Goal: Task Accomplishment & Management: Manage account settings

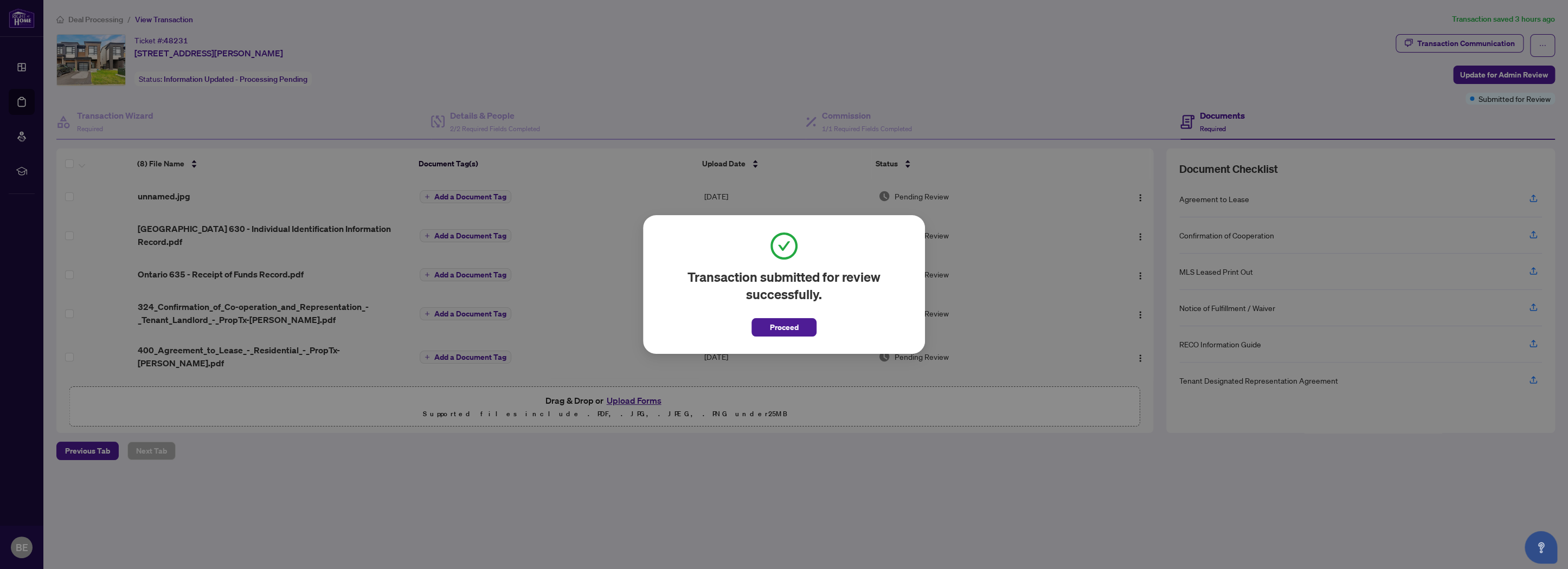
scroll to position [96, 0]
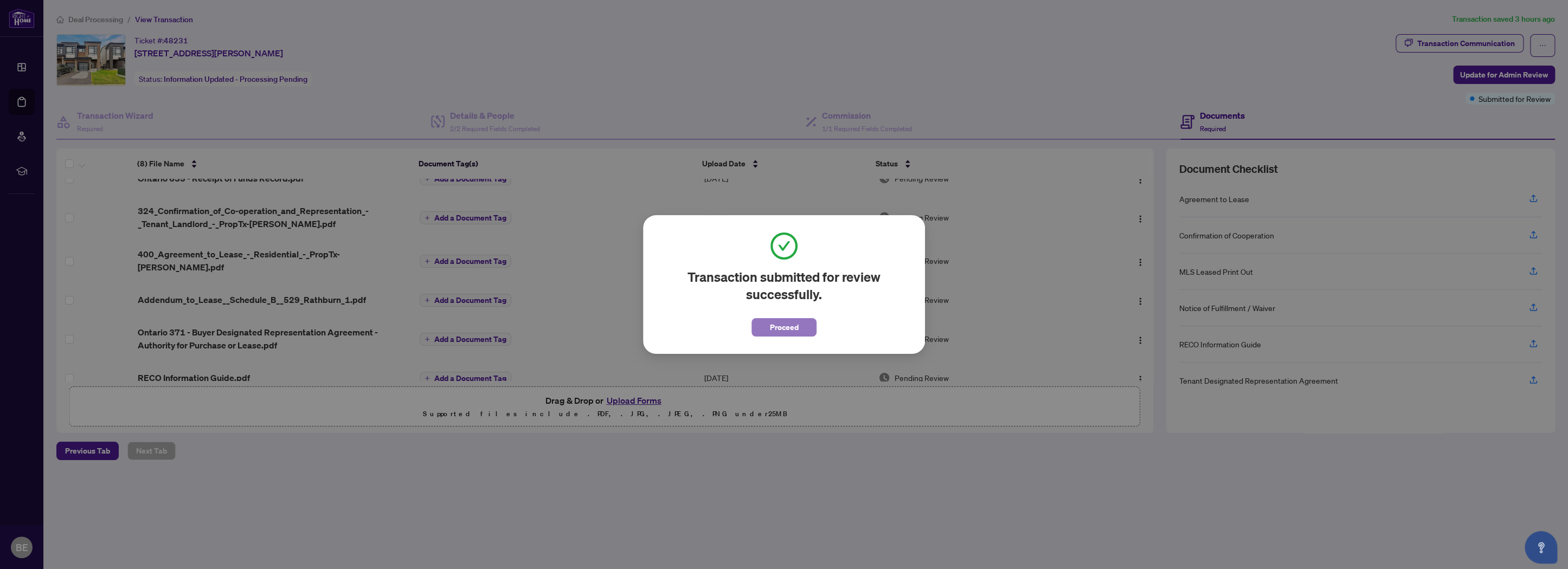
click at [778, 319] on span "Proceed" at bounding box center [784, 327] width 28 height 17
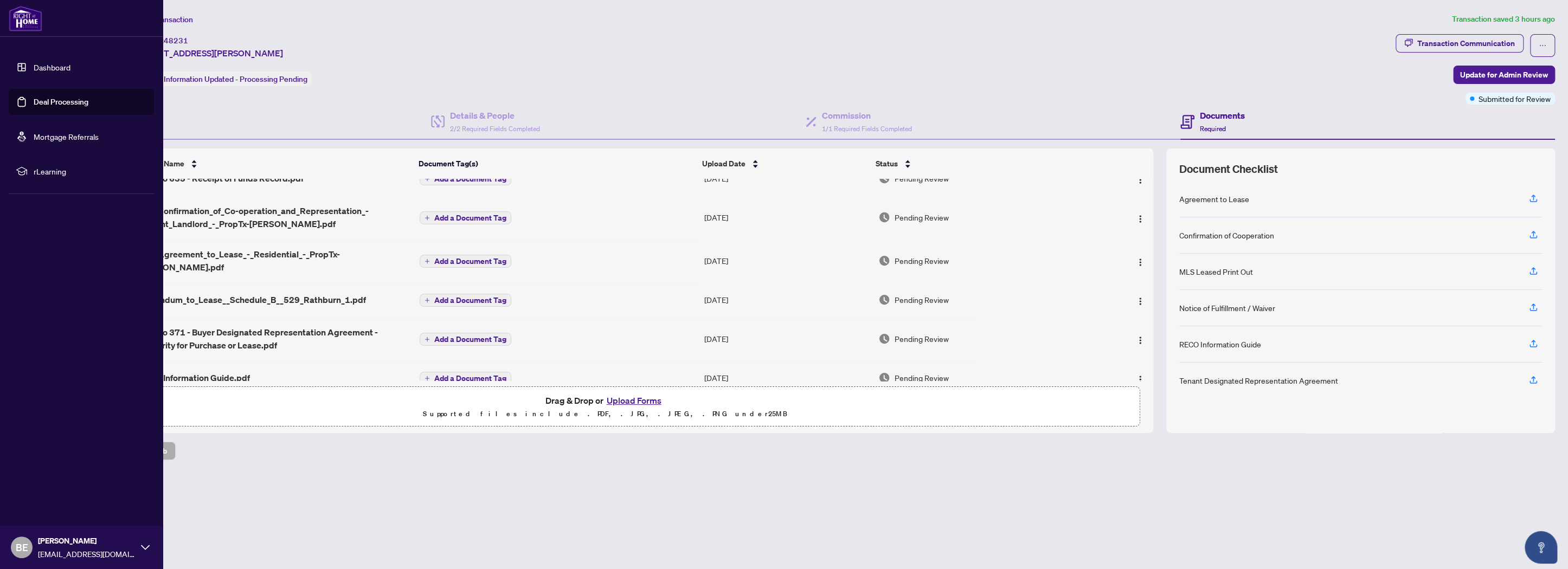
click at [34, 103] on link "Deal Processing" at bounding box center [61, 102] width 55 height 9
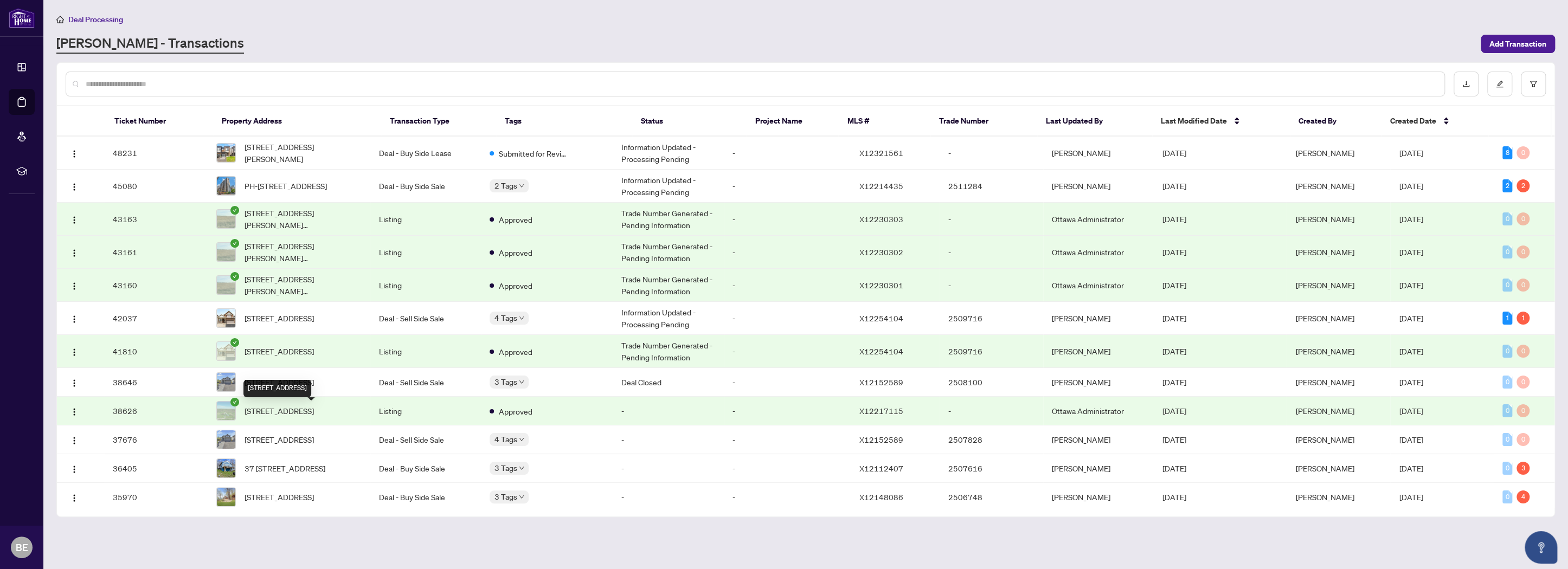
click at [312, 383] on div "[STREET_ADDRESS]" at bounding box center [277, 389] width 68 height 17
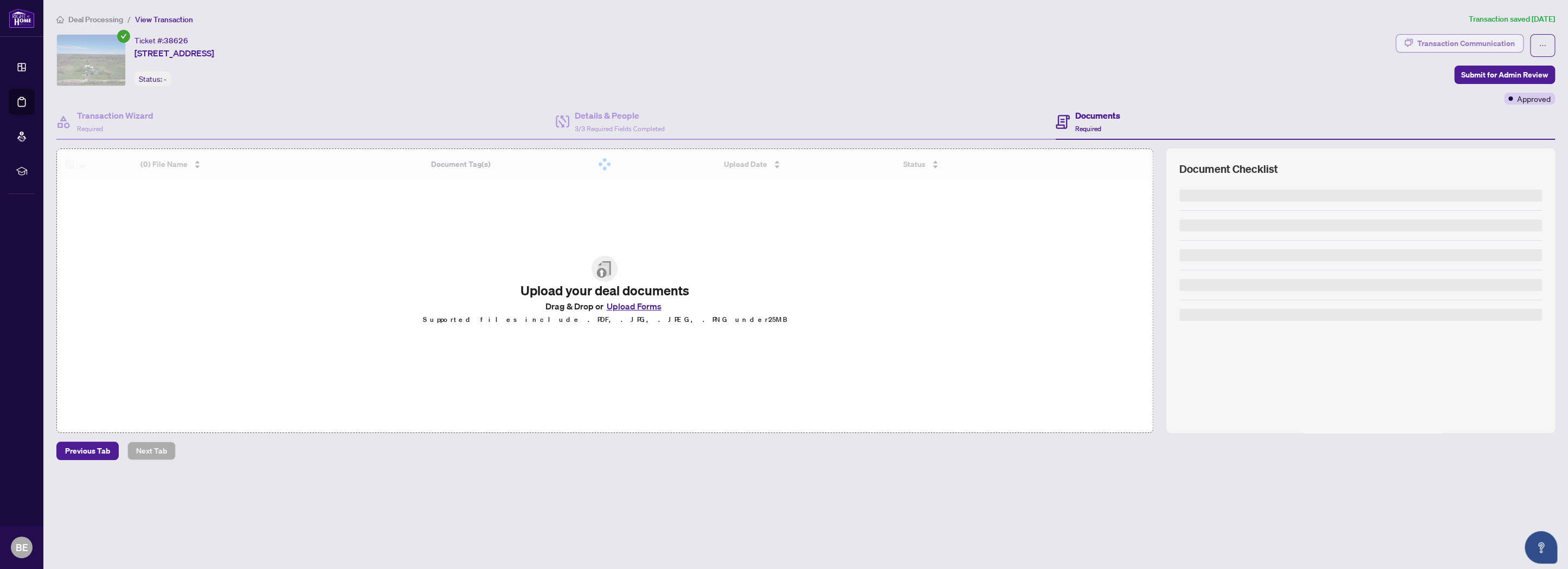
click at [1460, 42] on div "Transaction Communication" at bounding box center [1466, 43] width 97 height 17
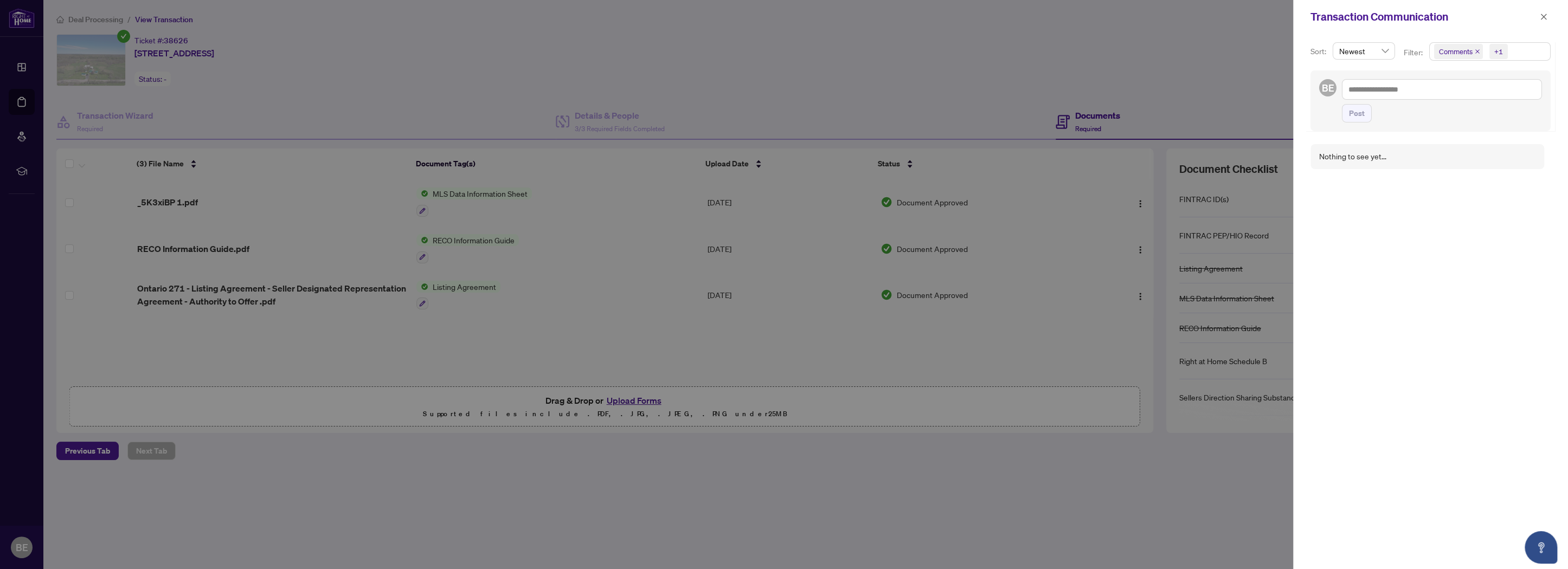
click at [1475, 52] on icon "close" at bounding box center [1478, 52] width 5 height 5
click at [1261, 80] on div at bounding box center [784, 284] width 1568 height 569
click at [1541, 17] on icon "close" at bounding box center [1544, 16] width 8 height 8
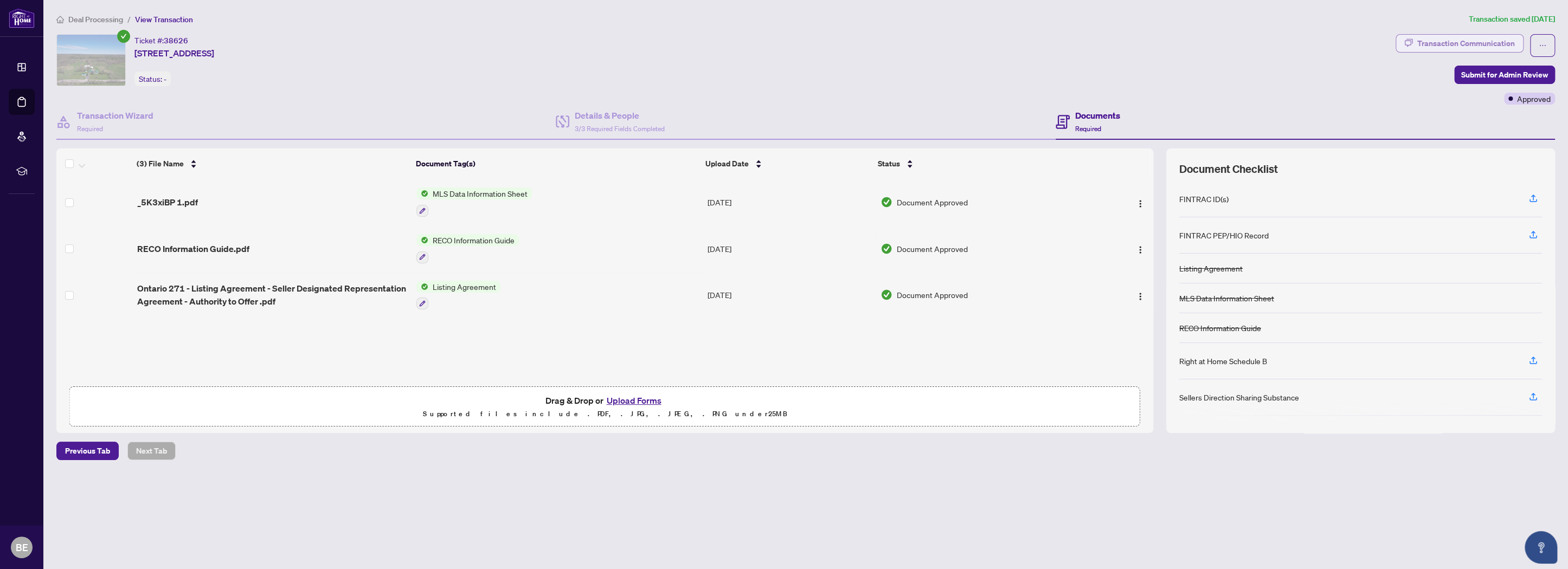
click at [1450, 45] on div "Transaction Communication" at bounding box center [1466, 43] width 97 height 17
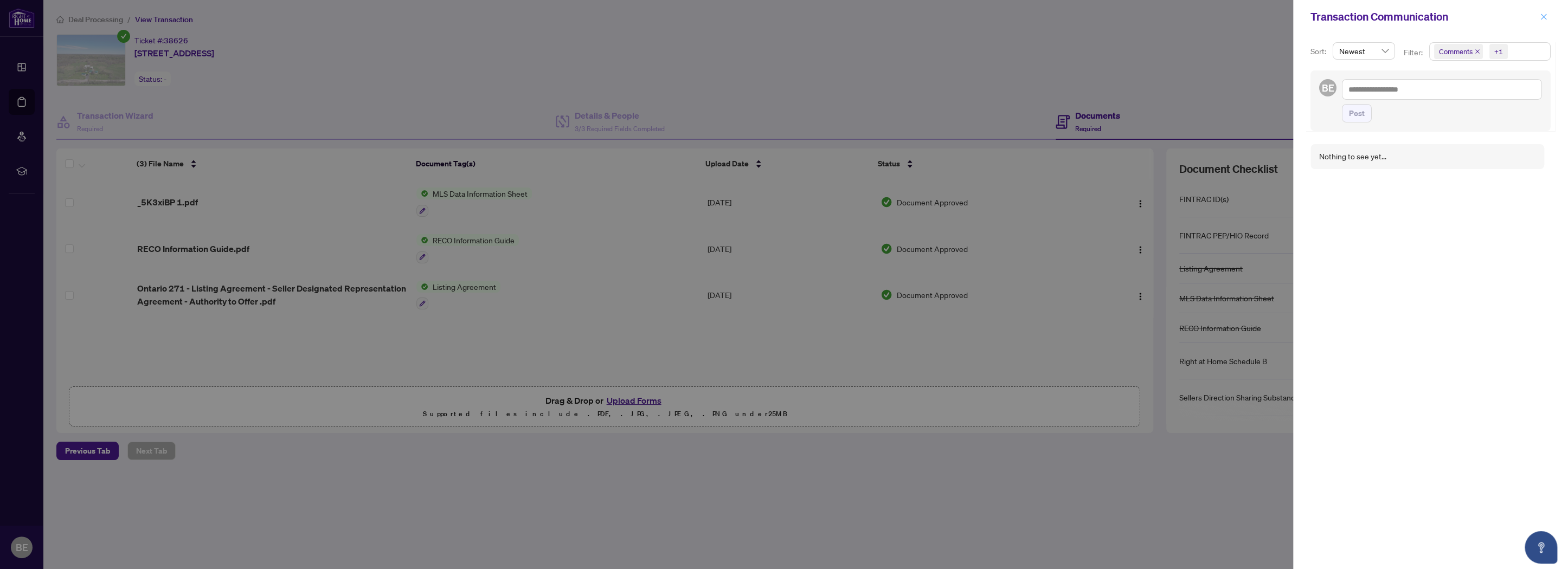
click at [1543, 13] on icon "close" at bounding box center [1544, 16] width 8 height 8
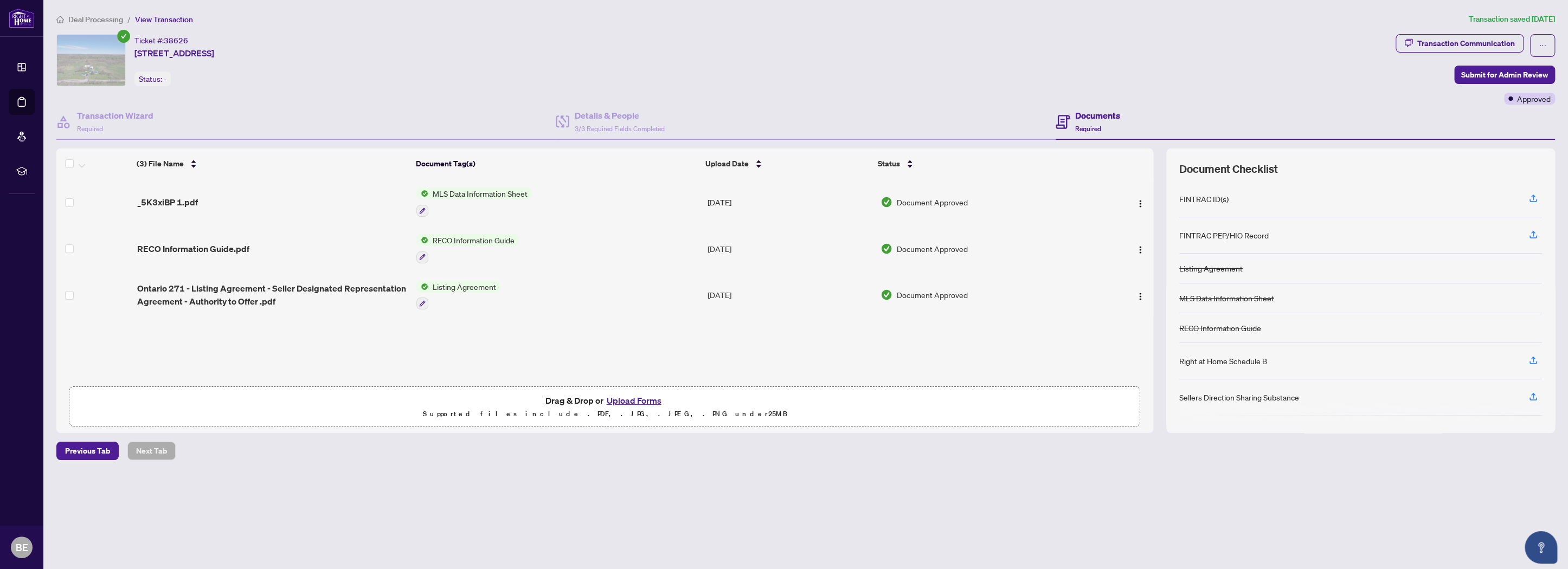
click at [88, 22] on span "Deal Processing" at bounding box center [96, 19] width 55 height 9
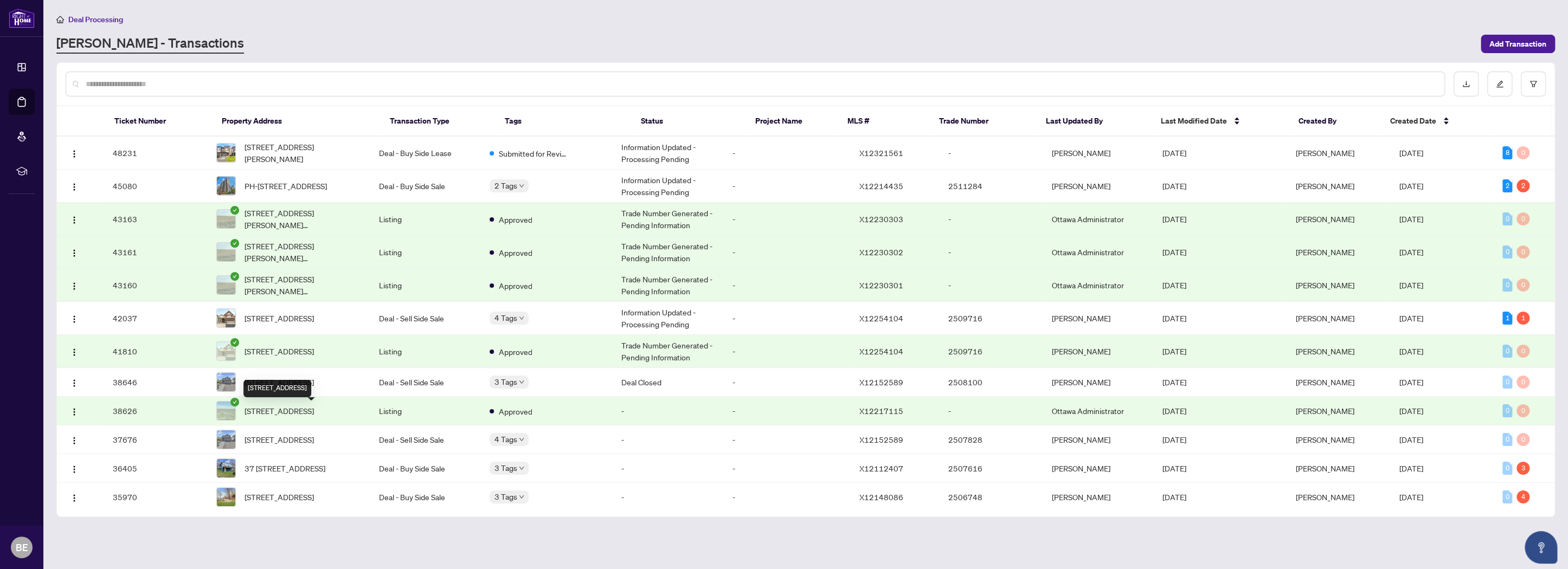
click at [304, 414] on span "[STREET_ADDRESS]" at bounding box center [279, 411] width 70 height 12
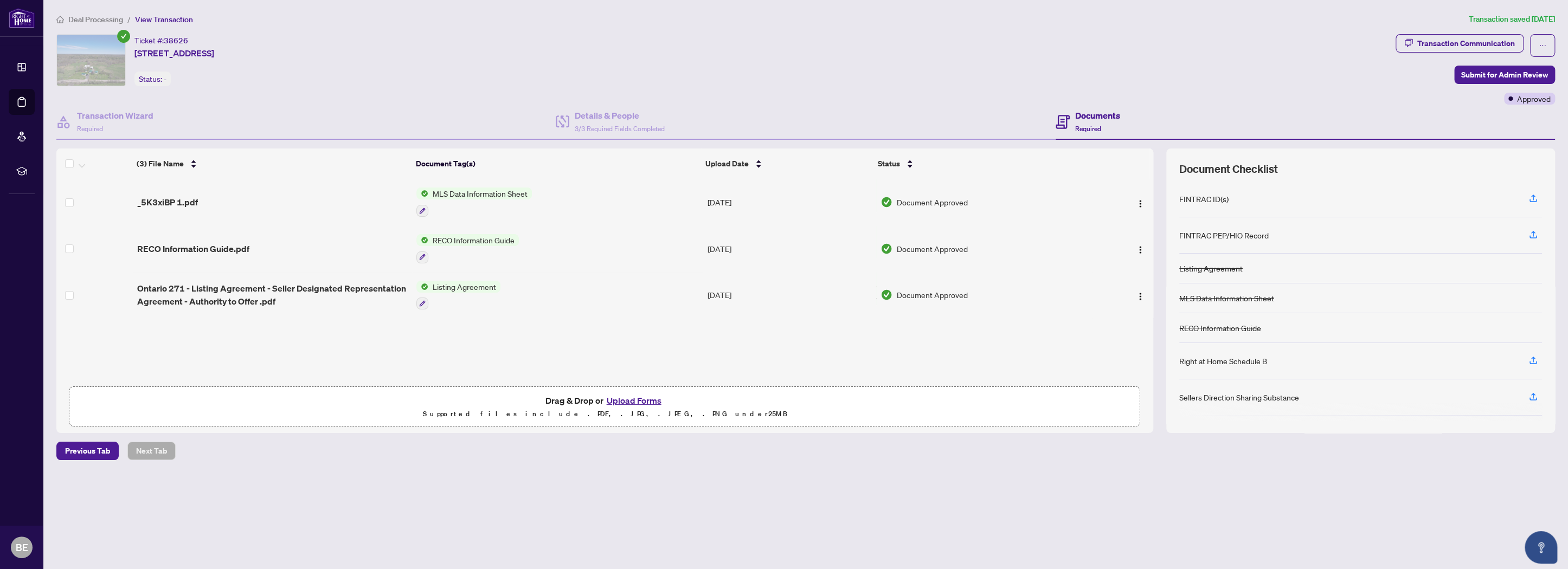
click at [86, 18] on span "Deal Processing" at bounding box center [96, 19] width 55 height 9
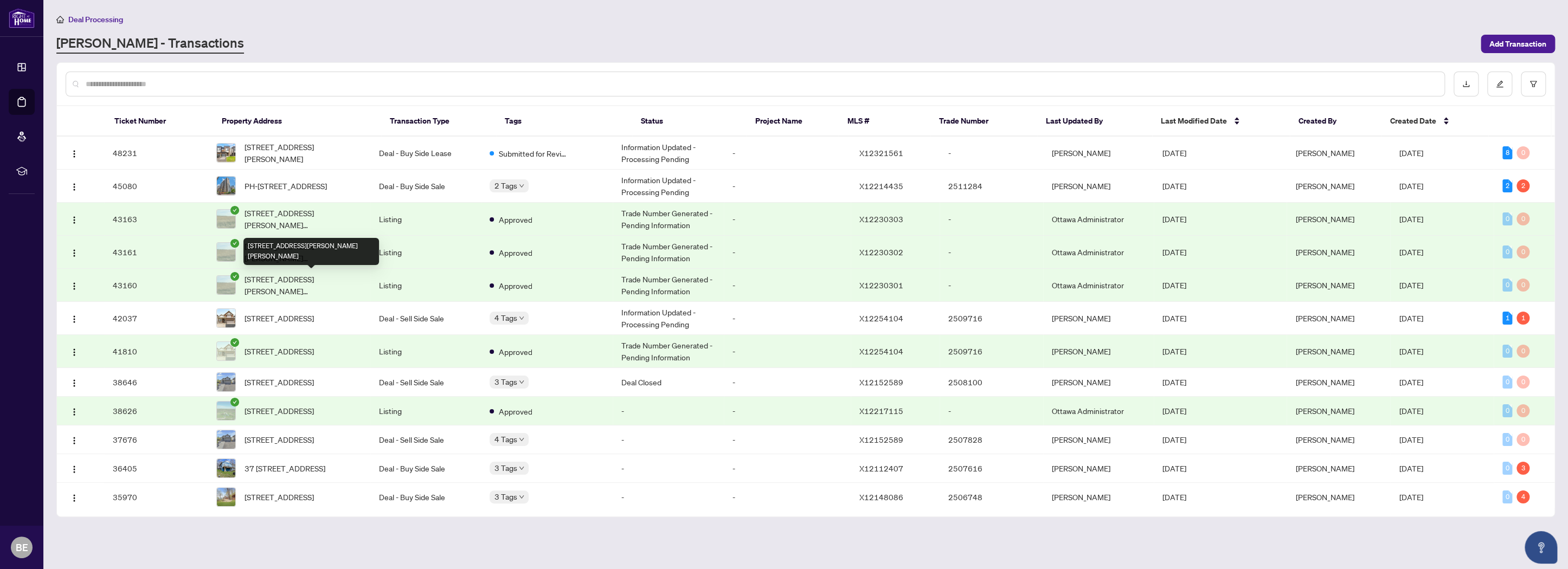
scroll to position [163, 0]
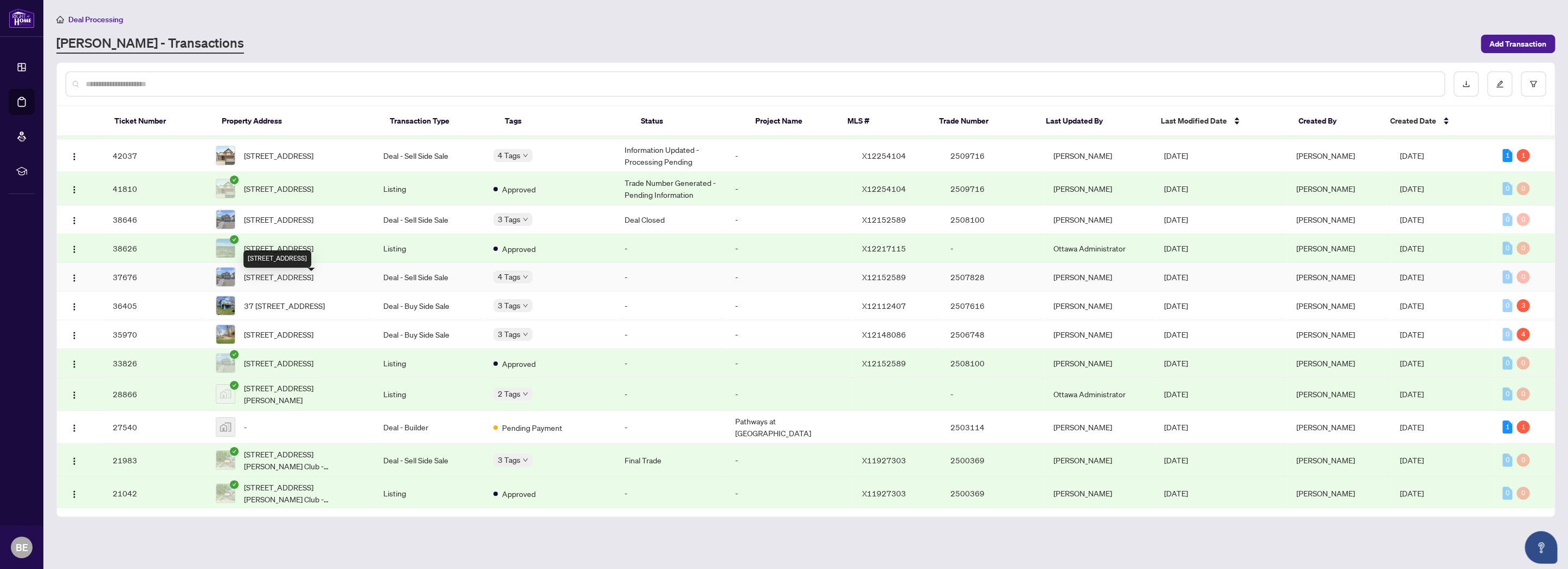
click at [310, 283] on span "[STREET_ADDRESS]" at bounding box center [278, 277] width 70 height 12
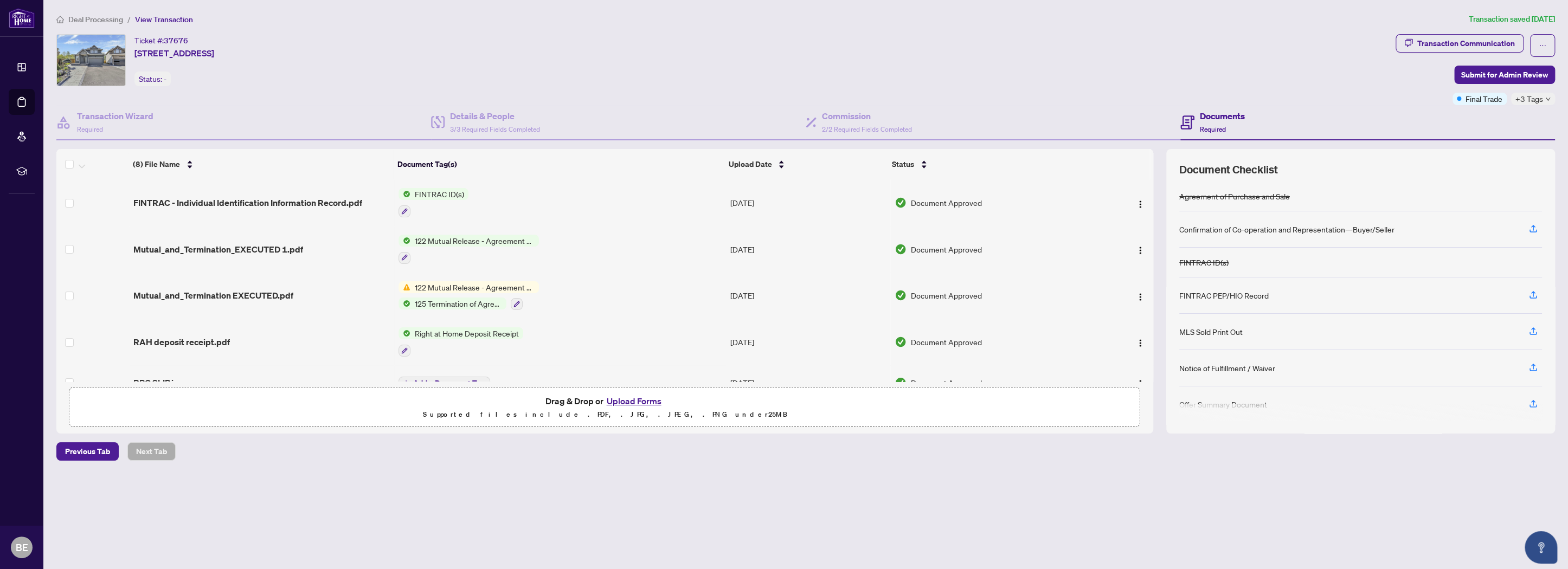
click at [105, 20] on span "Deal Processing" at bounding box center [96, 19] width 55 height 9
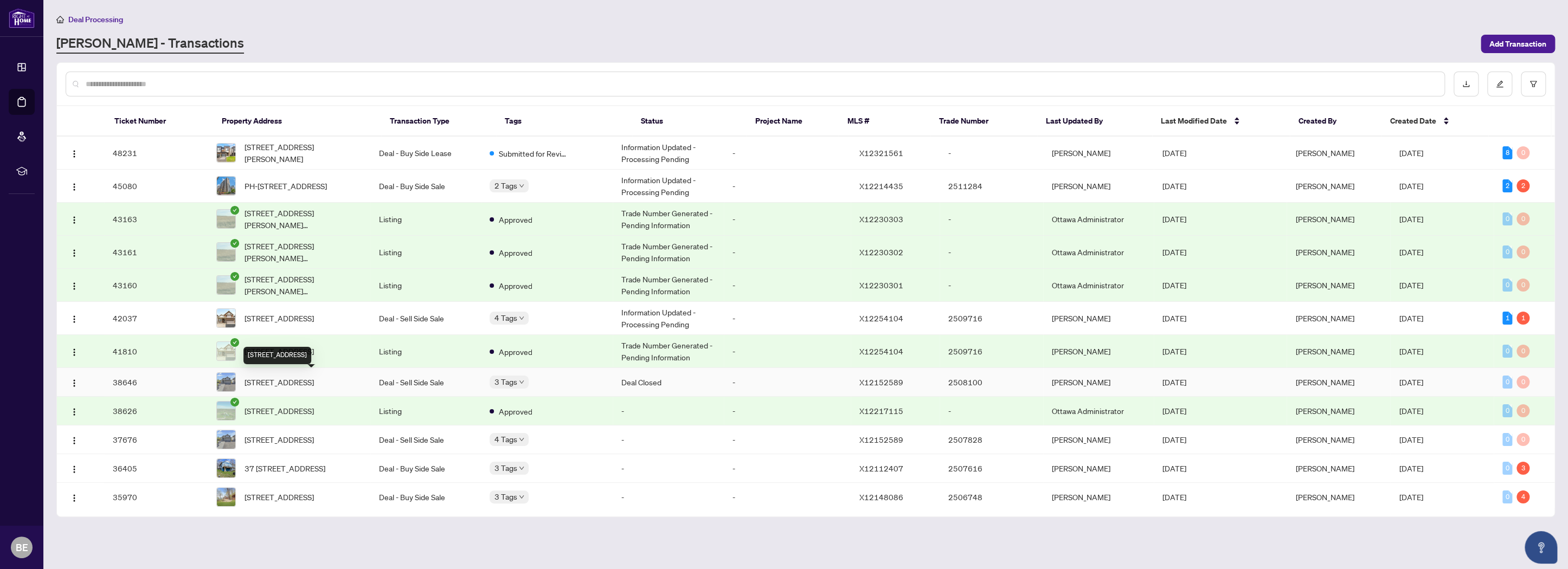
click at [297, 380] on span "[STREET_ADDRESS]" at bounding box center [279, 382] width 70 height 12
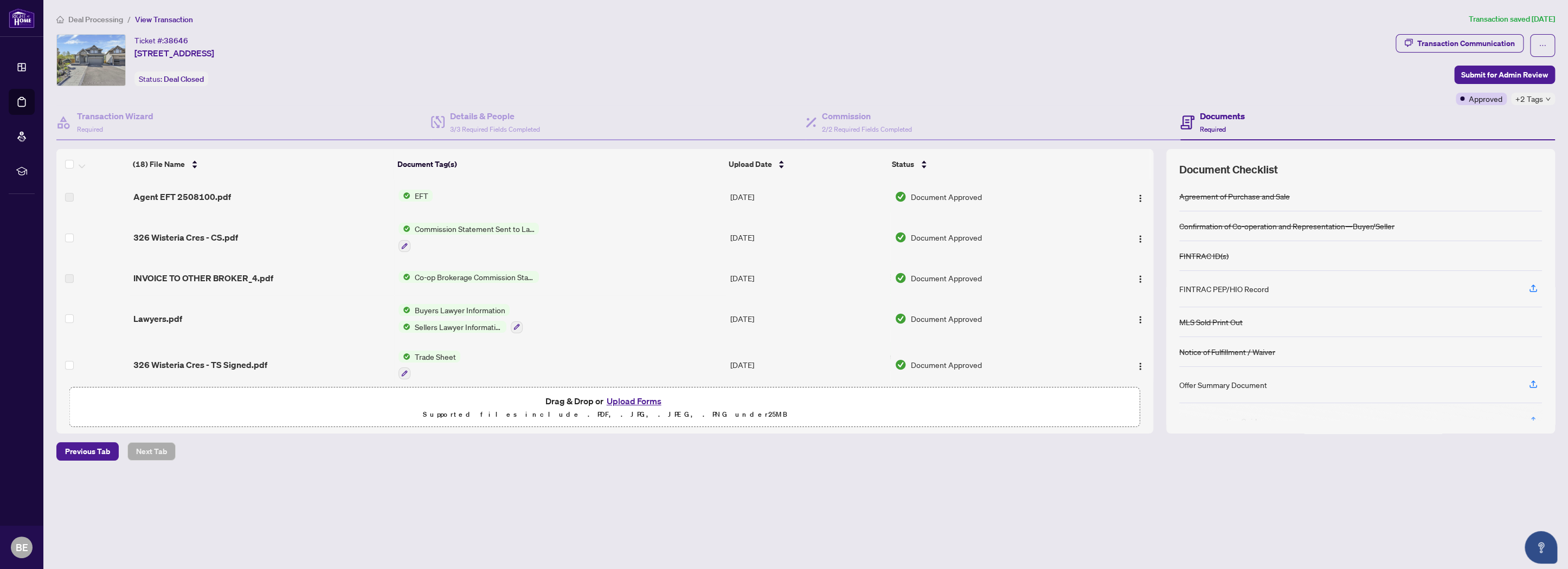
click at [95, 20] on span "Deal Processing" at bounding box center [96, 19] width 55 height 9
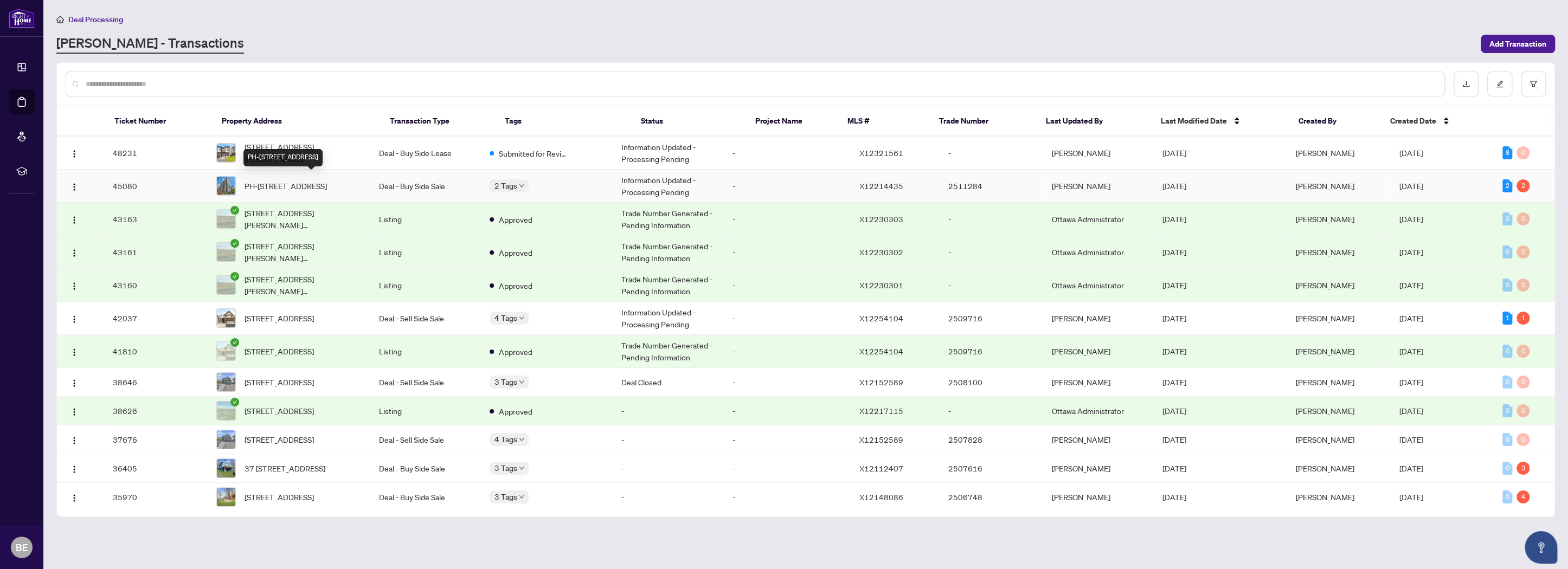
click at [303, 181] on span "PH-[STREET_ADDRESS]" at bounding box center [286, 186] width 83 height 12
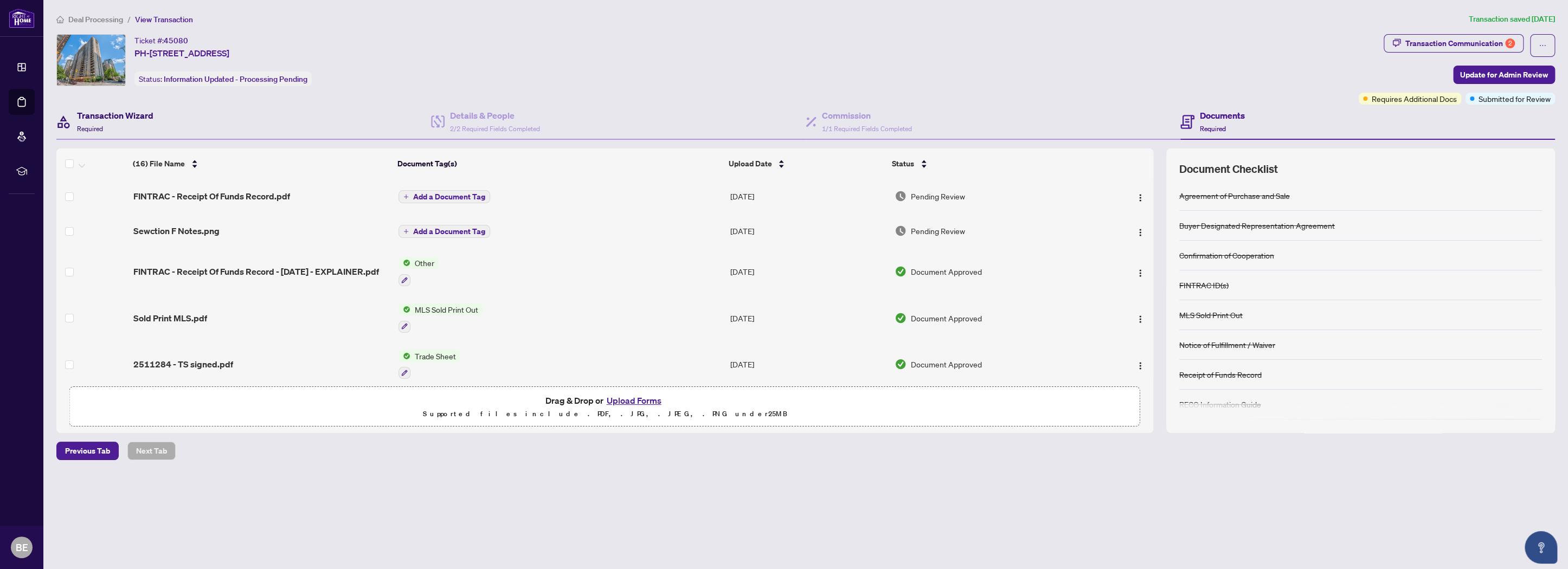
click at [106, 125] on div "Transaction Wizard Required" at bounding box center [115, 122] width 77 height 26
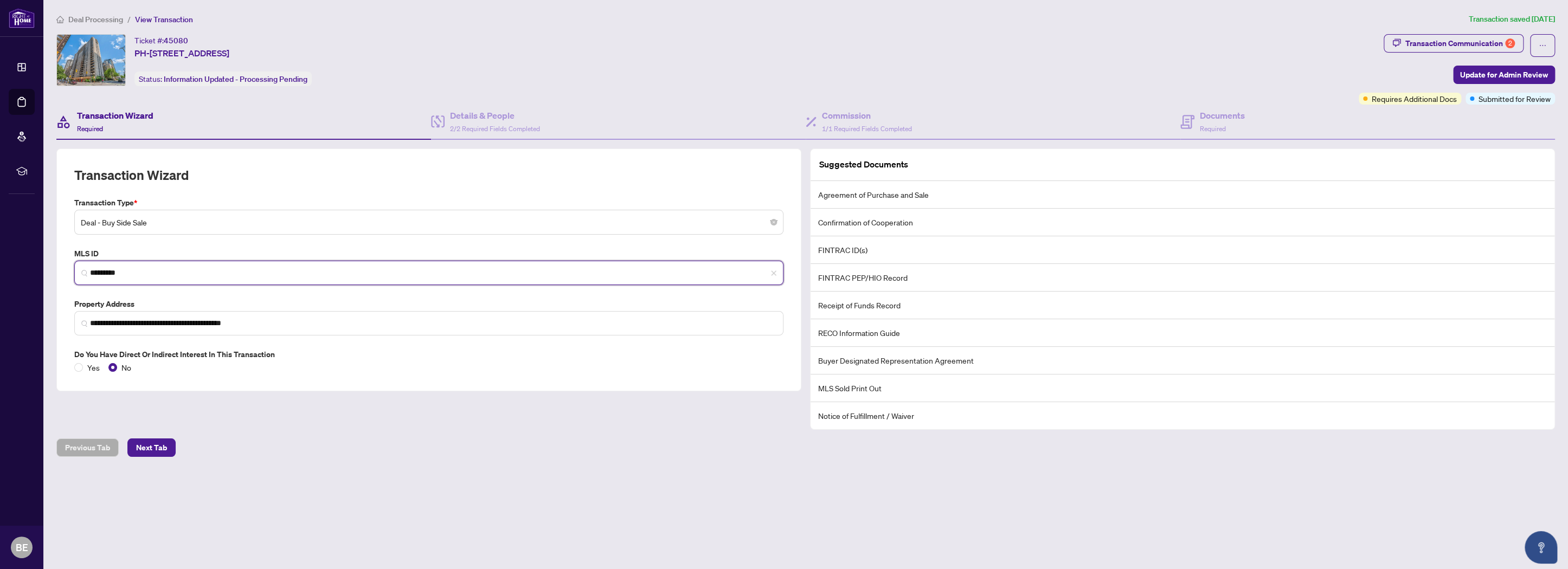
click at [114, 275] on input "*********" at bounding box center [433, 273] width 686 height 11
click at [621, 40] on div "Ticket #: 45080 PH-2301-[STREET_ADDRESS] Status: Information Updated - Processi…" at bounding box center [706, 60] width 1298 height 52
drag, startPoint x: 598, startPoint y: 31, endPoint x: 596, endPoint y: 24, distance: 7.3
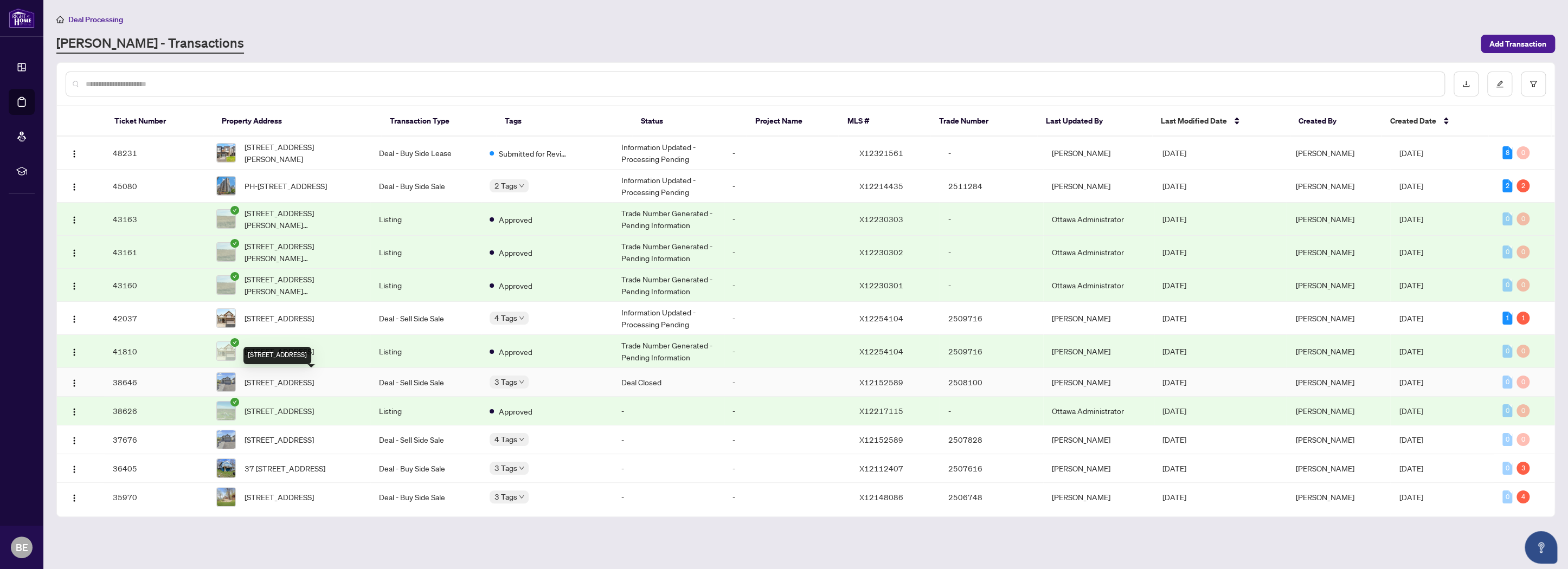
click at [314, 382] on span "[STREET_ADDRESS]" at bounding box center [279, 382] width 70 height 12
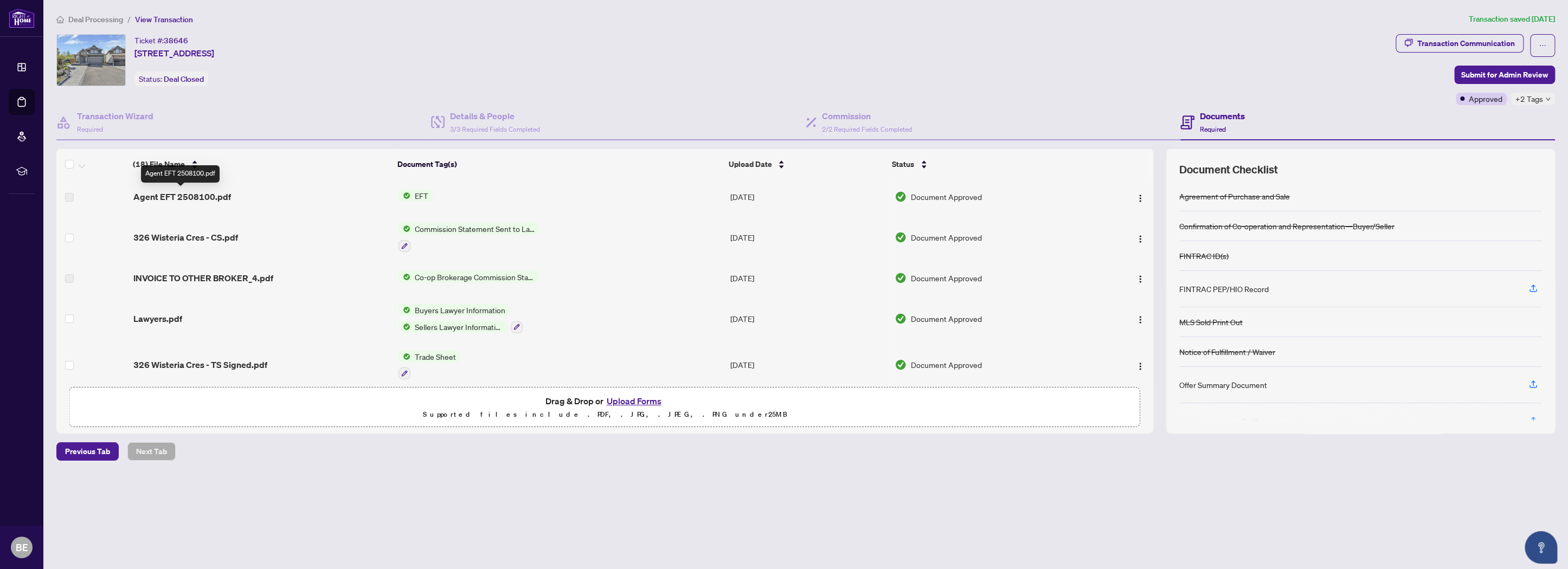
click at [172, 194] on span "Agent EFT 2508100.pdf" at bounding box center [182, 196] width 97 height 13
click at [184, 196] on span "Agent EFT 2508100.pdf" at bounding box center [182, 196] width 97 height 13
click at [207, 196] on span "Agent EFT 2508100.pdf" at bounding box center [182, 196] width 97 height 13
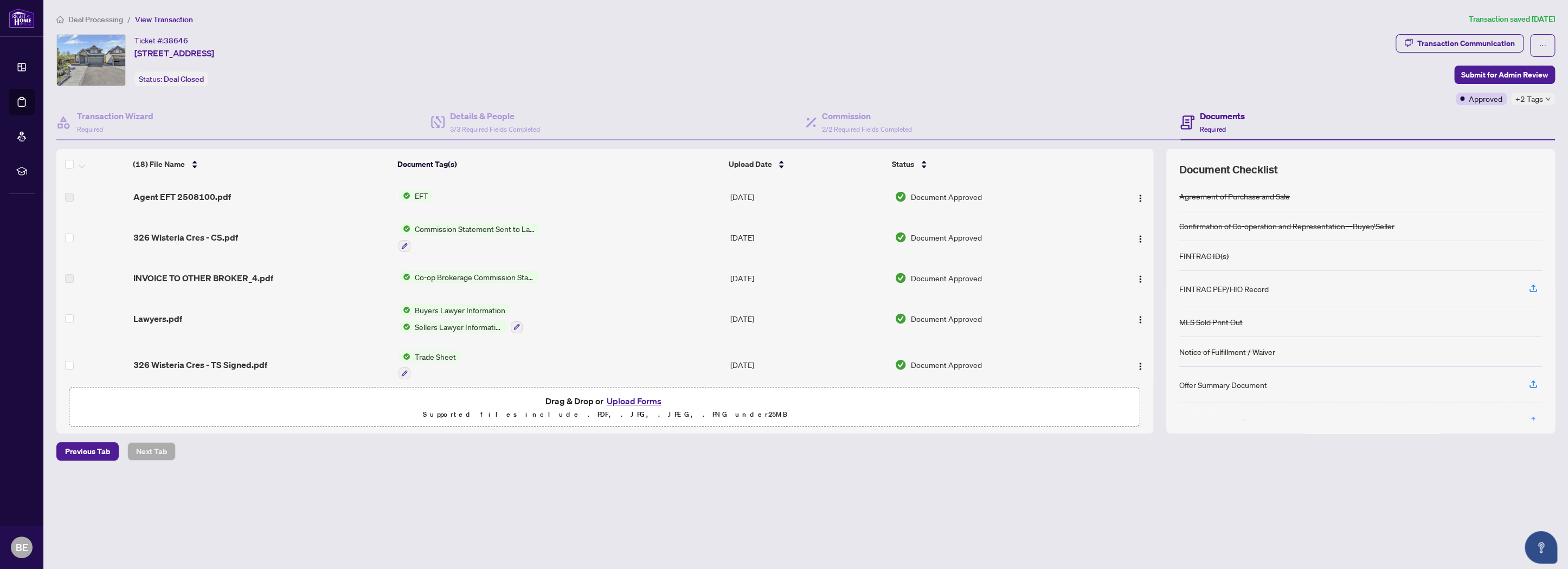
click at [96, 20] on span "Deal Processing" at bounding box center [96, 19] width 55 height 9
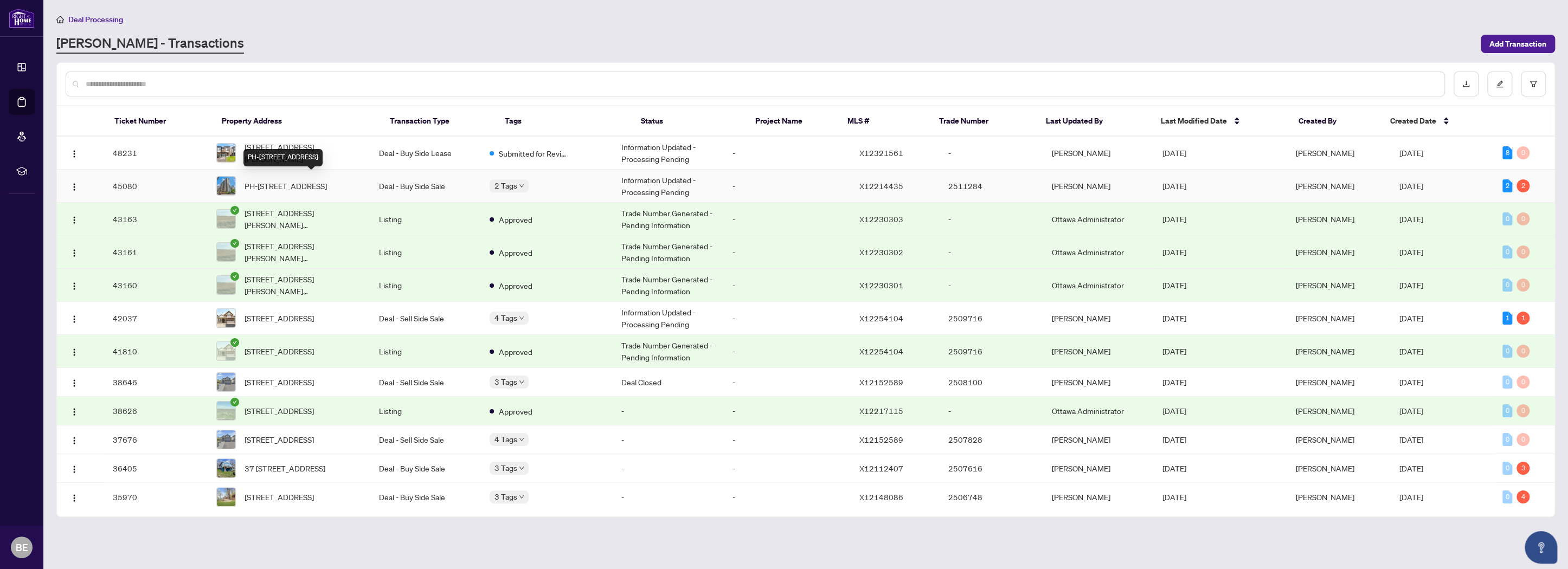
click at [327, 183] on span "PH-[STREET_ADDRESS]" at bounding box center [286, 186] width 83 height 12
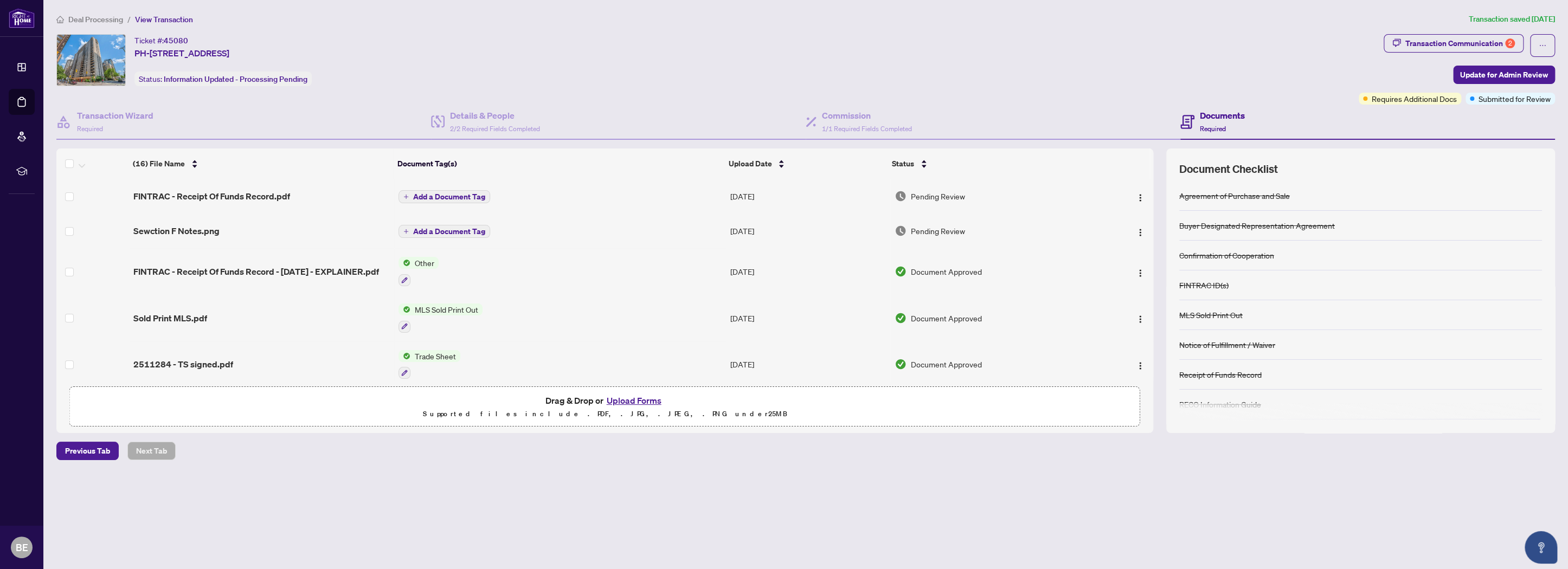
click at [94, 20] on span "Deal Processing" at bounding box center [96, 19] width 55 height 9
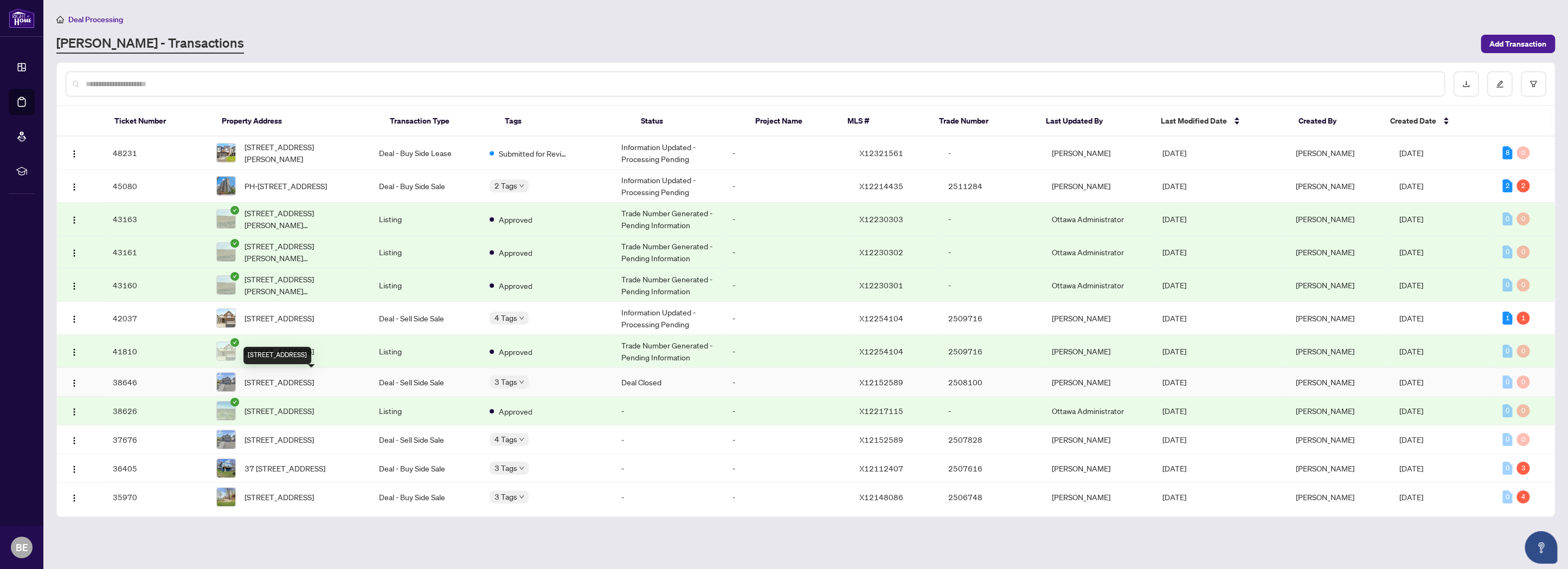
click at [291, 376] on span "[STREET_ADDRESS]" at bounding box center [279, 382] width 70 height 12
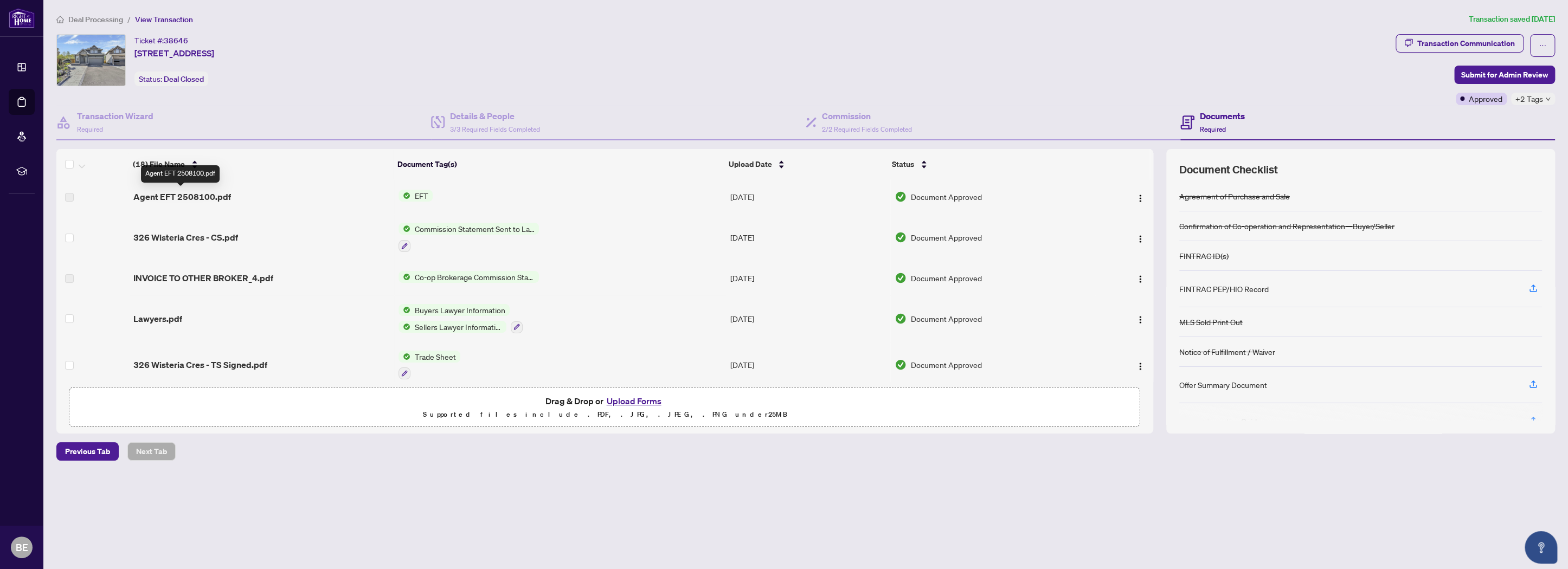
click at [208, 195] on span "Agent EFT 2508100.pdf" at bounding box center [182, 196] width 97 height 13
click at [419, 195] on span "EFT" at bounding box center [422, 195] width 22 height 12
click at [291, 201] on div "Agent EFT 2508100.pdf" at bounding box center [262, 196] width 257 height 13
click at [202, 191] on span "Agent EFT 2508100.pdf" at bounding box center [182, 196] width 97 height 13
click at [205, 201] on span "Agent EFT 2508100.pdf" at bounding box center [182, 196] width 97 height 13
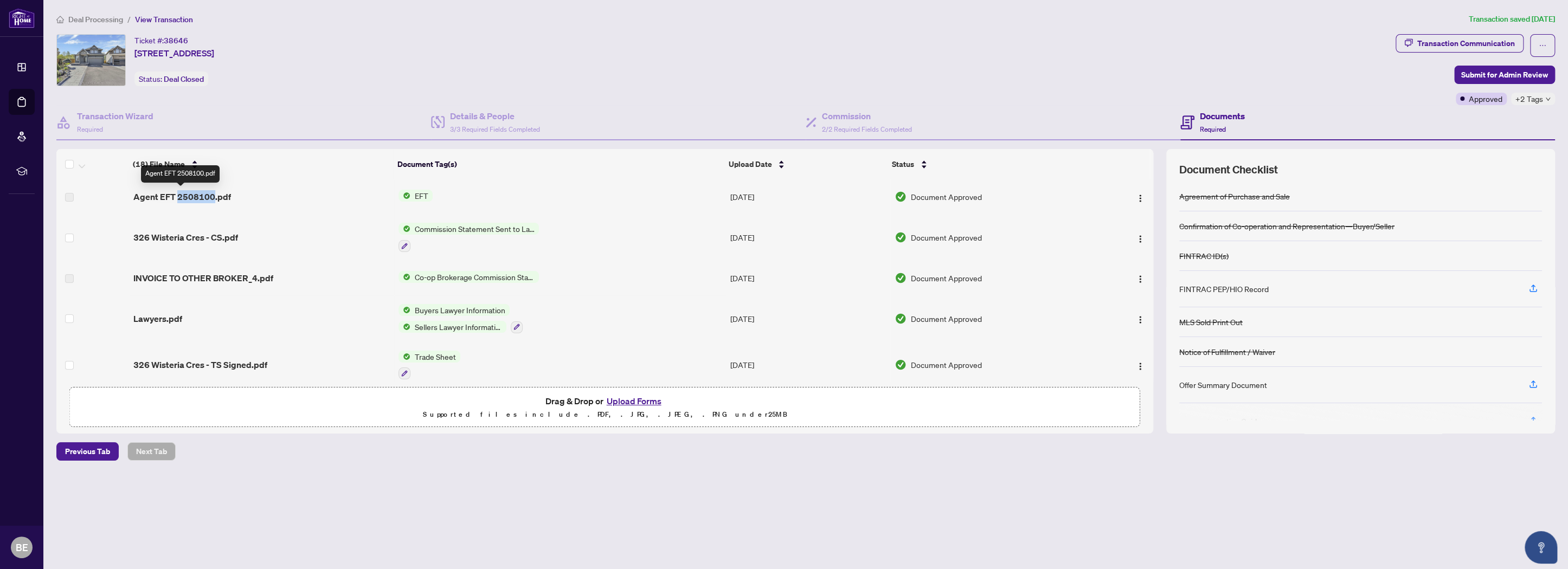
click at [205, 201] on span "Agent EFT 2508100.pdf" at bounding box center [182, 196] width 97 height 13
click at [206, 201] on span "Agent EFT 2508100.pdf" at bounding box center [182, 196] width 97 height 13
click at [938, 195] on span "Document Approved" at bounding box center [946, 197] width 71 height 12
drag, startPoint x: 753, startPoint y: 194, endPoint x: 306, endPoint y: 214, distance: 447.4
click at [751, 194] on td "[DATE]" at bounding box center [808, 196] width 164 height 34
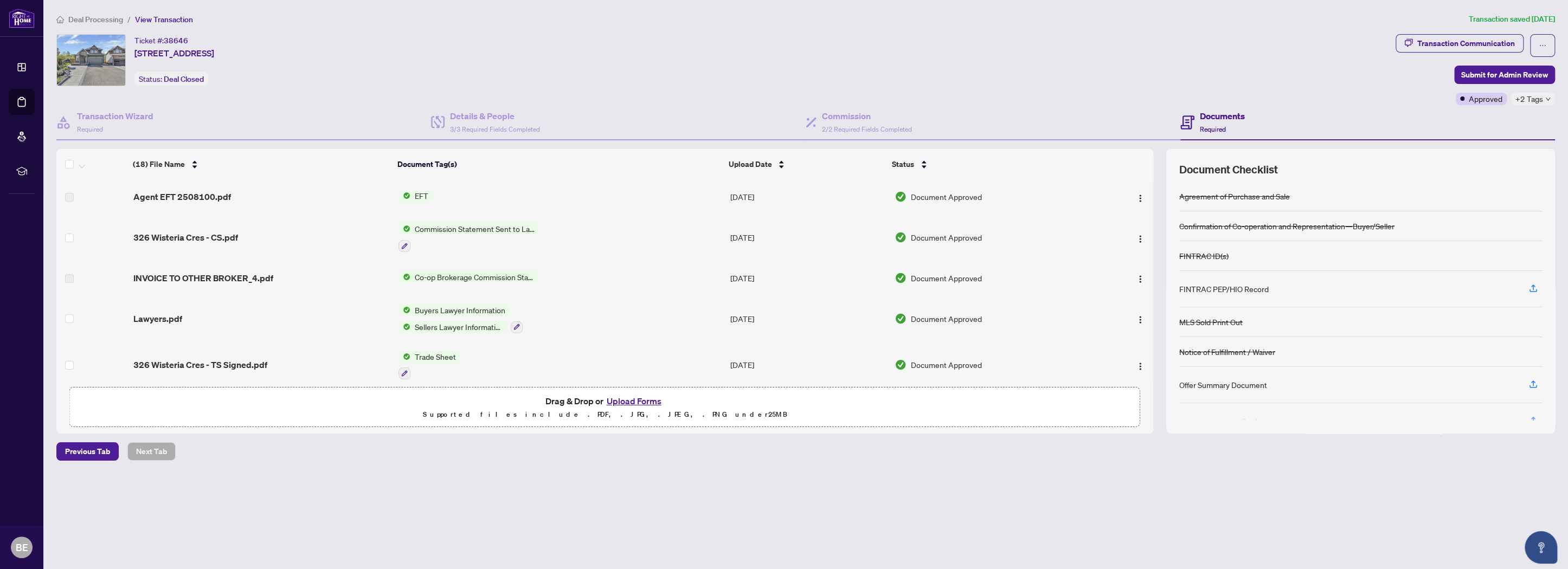
click at [197, 197] on span "Agent EFT 2508100.pdf" at bounding box center [182, 196] width 97 height 13
click at [193, 197] on span "Agent EFT 2508100.pdf" at bounding box center [182, 196] width 97 height 13
click at [189, 231] on span "326 Wisteria Cres - CS.pdf" at bounding box center [186, 237] width 105 height 13
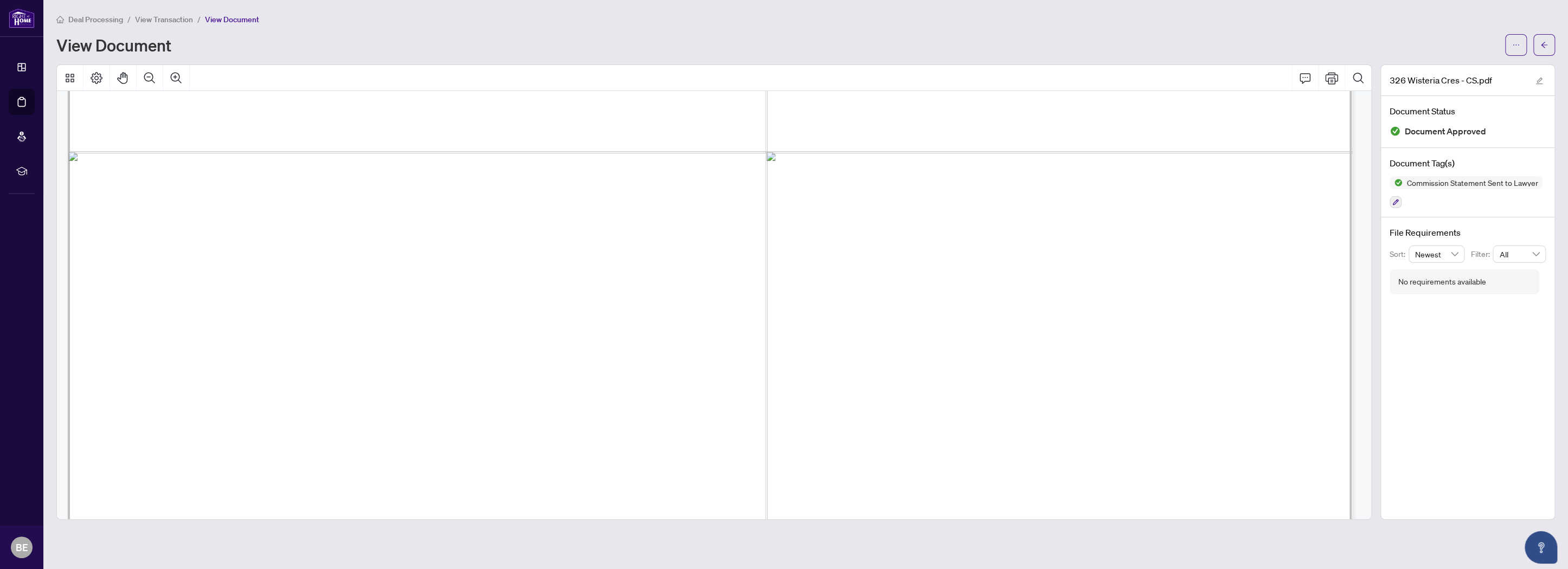
scroll to position [651, 0]
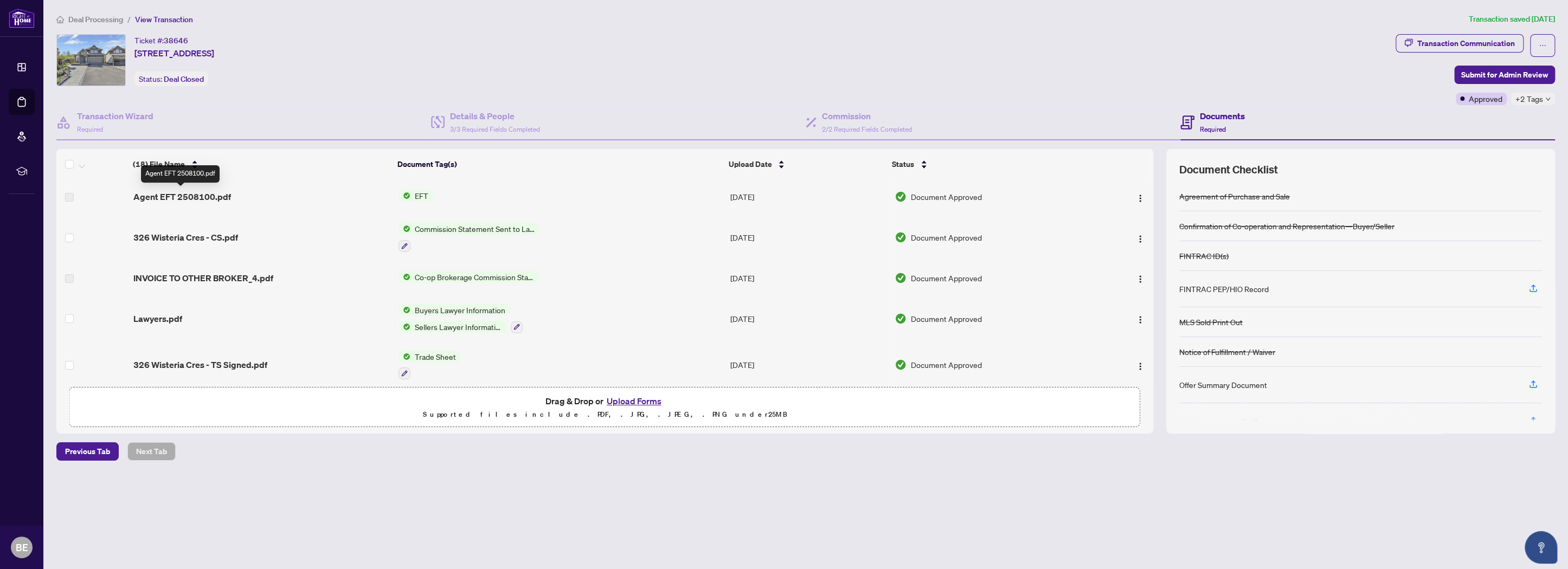
click at [185, 195] on span "Agent EFT 2508100.pdf" at bounding box center [182, 196] width 97 height 13
click at [164, 195] on span "Agent EFT 2508100.pdf" at bounding box center [182, 196] width 97 height 13
click at [1136, 194] on img "button" at bounding box center [1140, 198] width 9 height 9
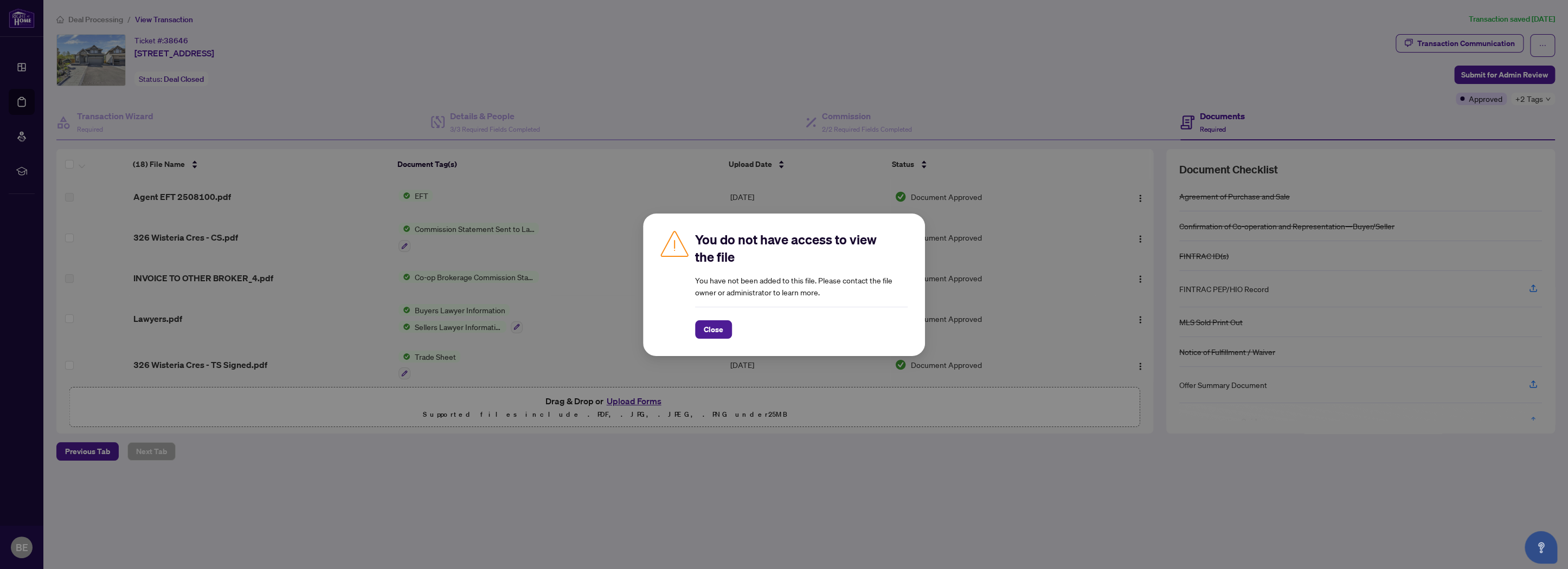
click at [932, 85] on div "You do not have access to view the file You have not been added to this file. P…" at bounding box center [784, 284] width 1568 height 569
click at [726, 331] on button "Close" at bounding box center [713, 329] width 37 height 18
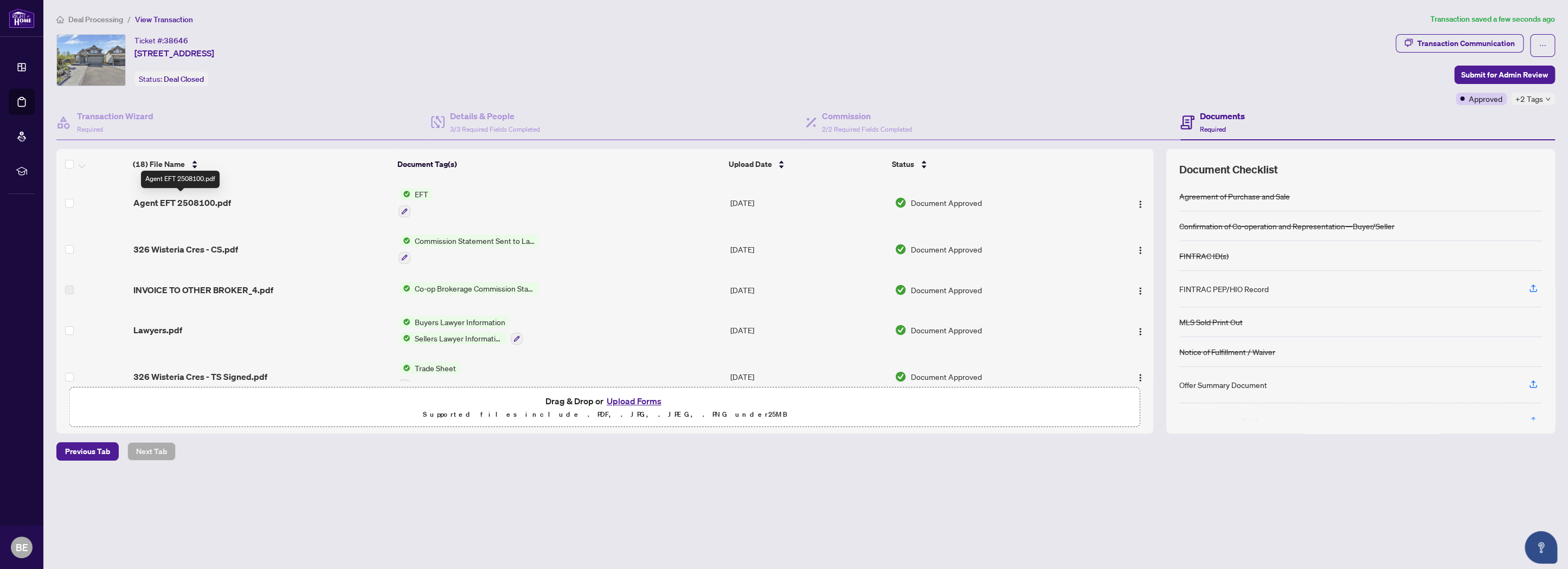
click at [187, 202] on span "Agent EFT 2508100.pdf" at bounding box center [182, 202] width 97 height 13
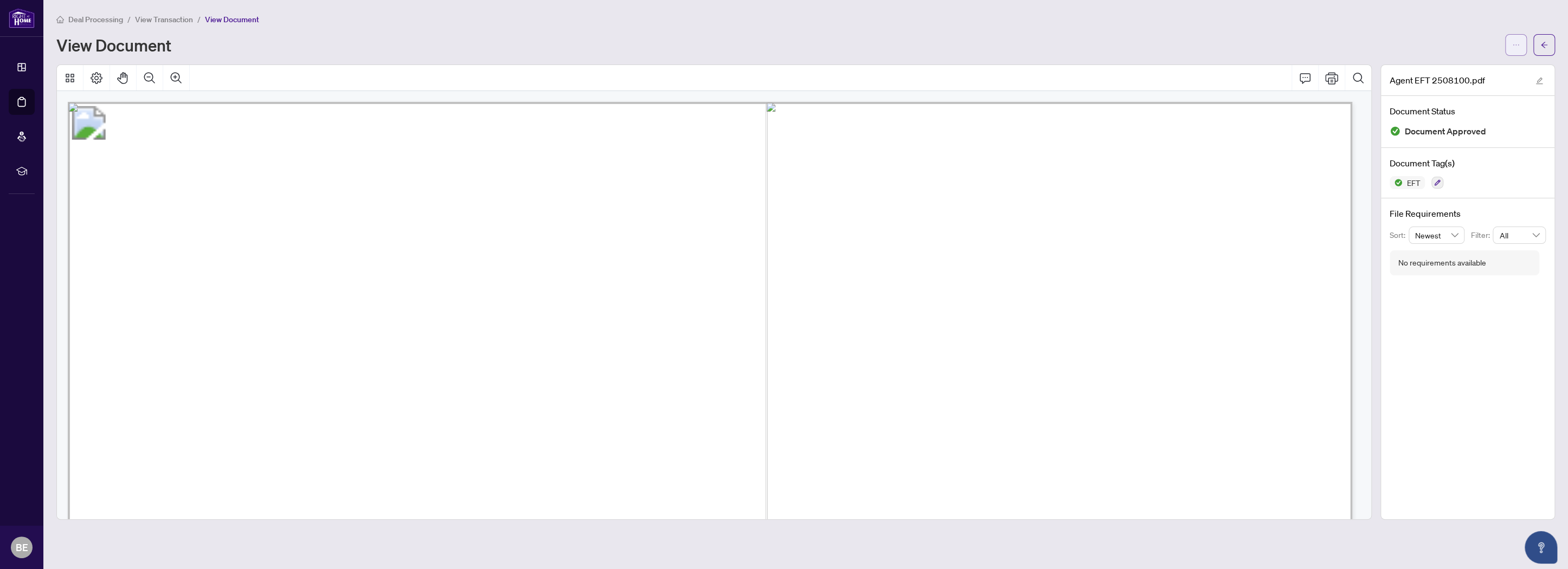
click at [1506, 48] on button "button" at bounding box center [1515, 45] width 22 height 22
click at [1488, 62] on span "Download" at bounding box center [1478, 68] width 83 height 12
click at [165, 19] on span "View Transaction" at bounding box center [164, 19] width 58 height 9
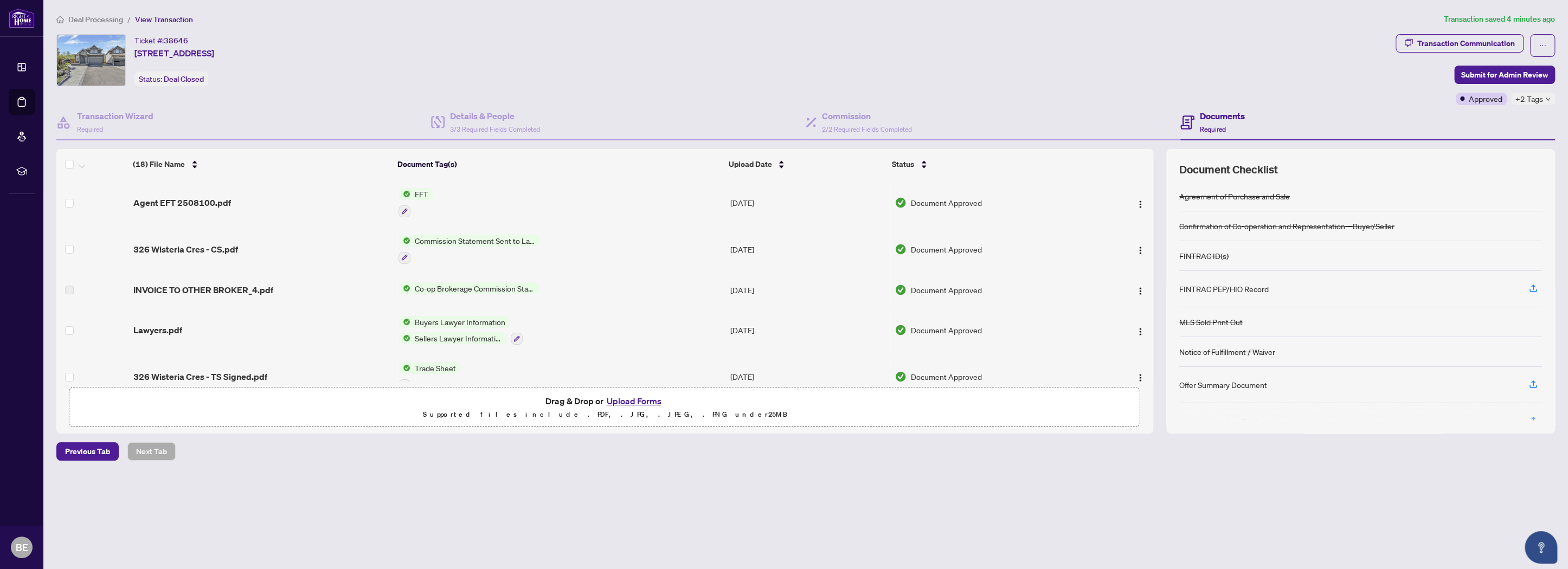
click at [87, 18] on span "Deal Processing" at bounding box center [96, 19] width 55 height 9
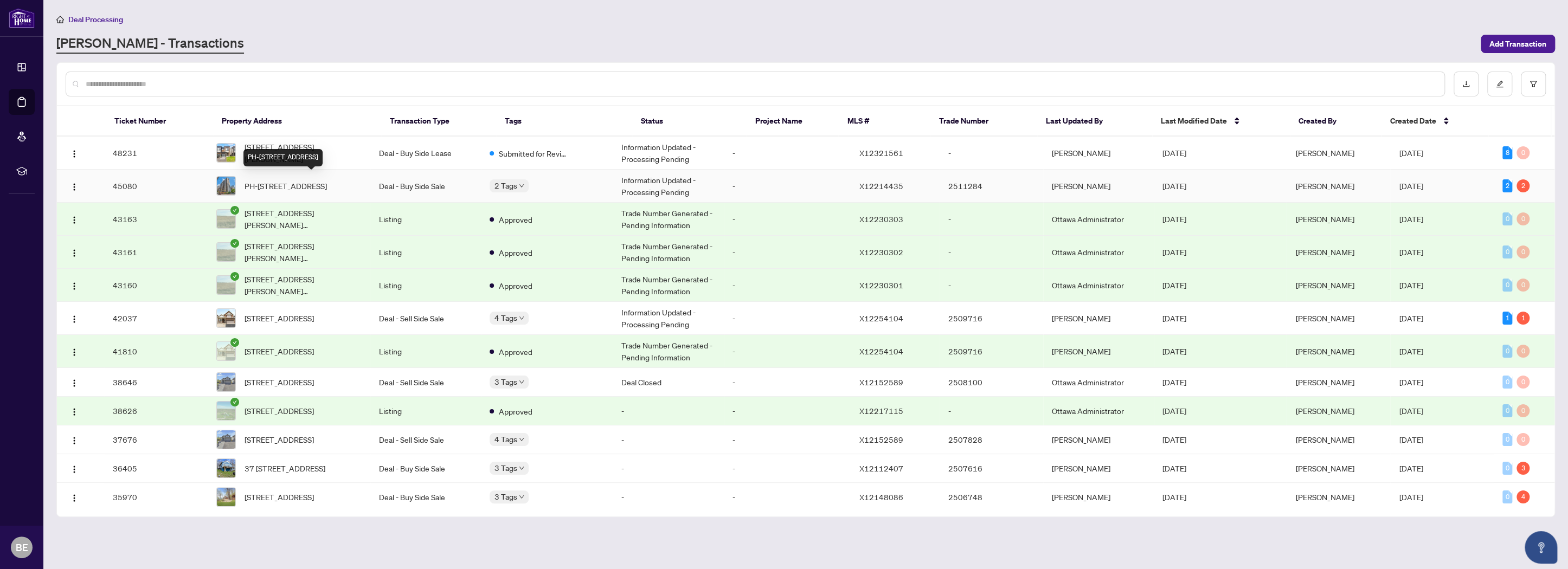
click at [327, 185] on span "PH-[STREET_ADDRESS]" at bounding box center [286, 186] width 83 height 12
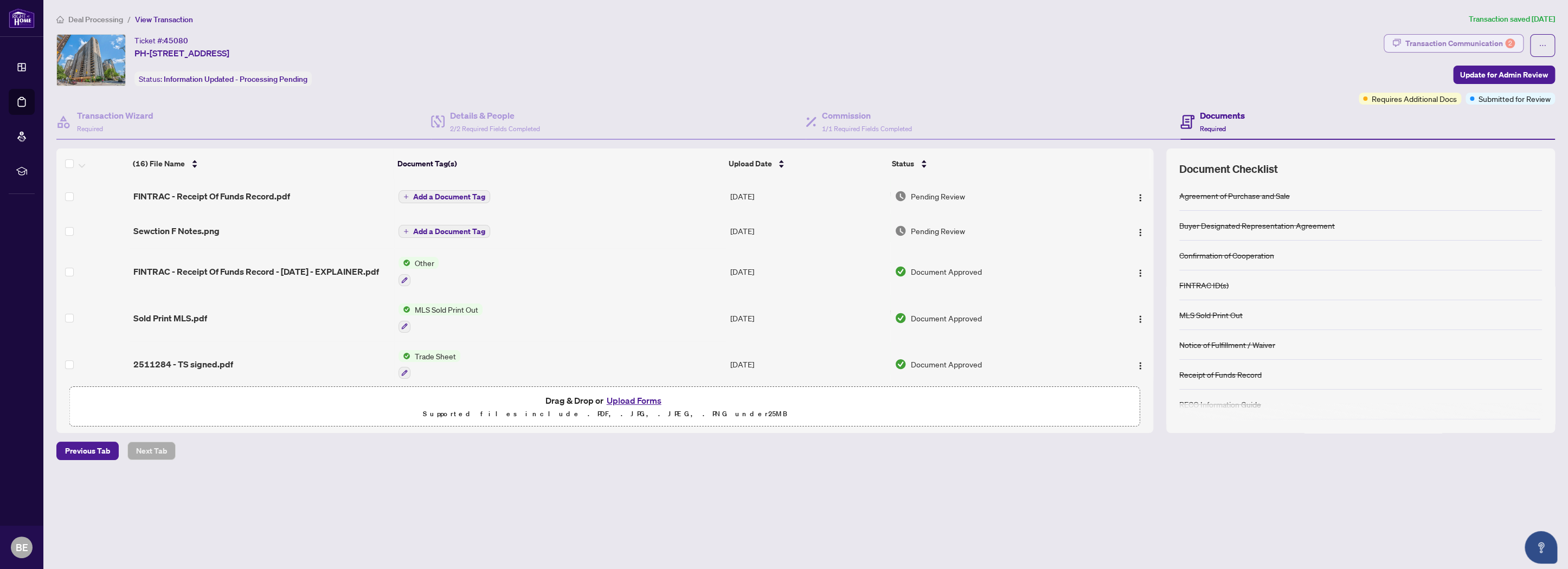
click at [1497, 41] on div "Transaction Communication 2" at bounding box center [1460, 43] width 109 height 17
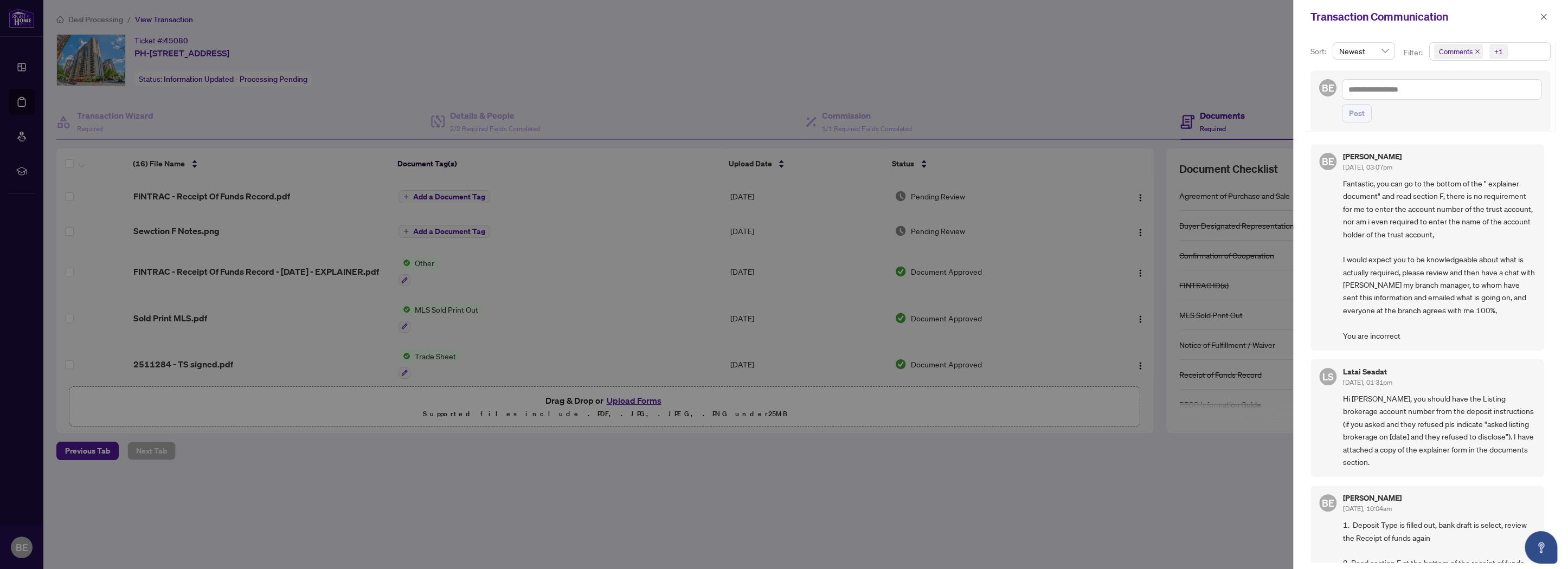
click at [1476, 51] on icon "close" at bounding box center [1478, 52] width 5 height 5
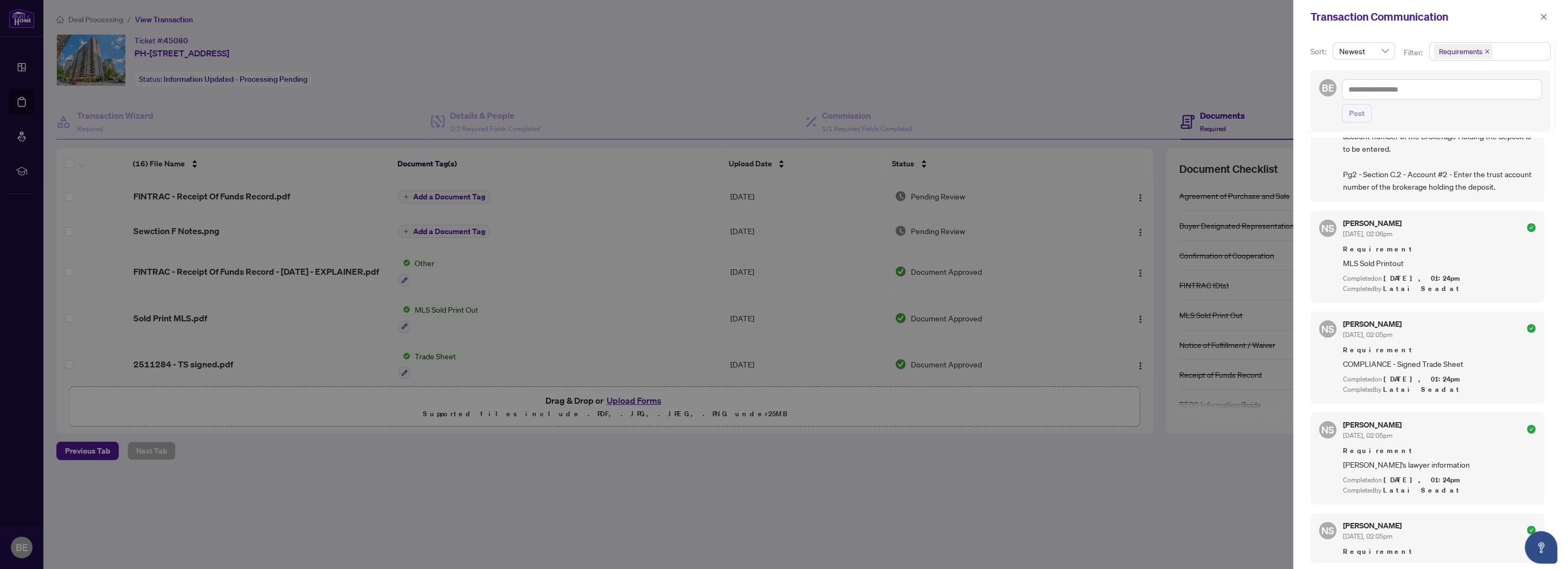
scroll to position [163, 0]
click at [1129, 99] on div at bounding box center [784, 284] width 1568 height 569
click at [1546, 12] on span "button" at bounding box center [1544, 16] width 8 height 17
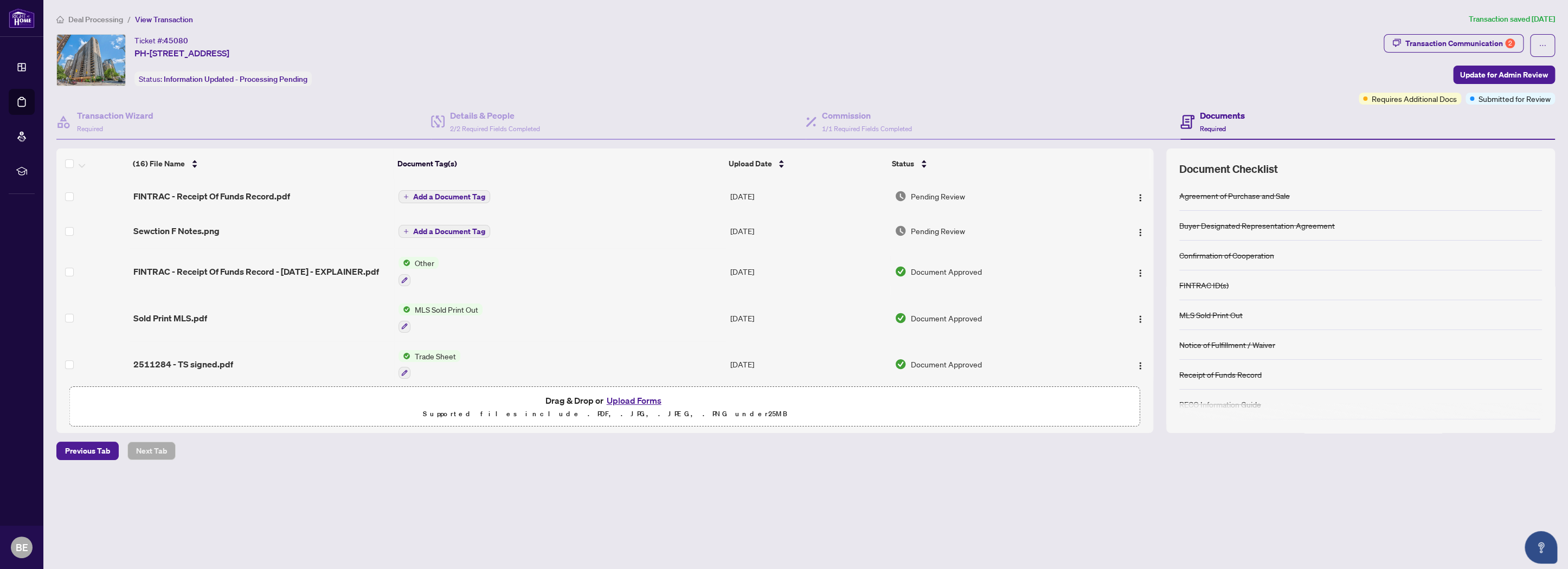
click at [545, 53] on div "Ticket #: 45080 PH-2301-[STREET_ADDRESS] Status: Information Updated - Processi…" at bounding box center [706, 60] width 1298 height 52
click at [87, 16] on span "Deal Processing" at bounding box center [96, 19] width 55 height 9
